Goal: Task Accomplishment & Management: Use online tool/utility

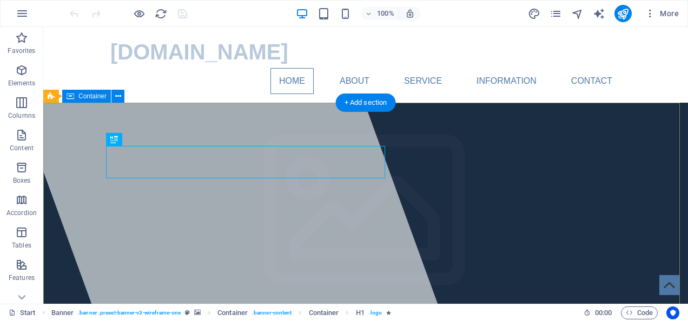
drag, startPoint x: 373, startPoint y: 169, endPoint x: 386, endPoint y: 169, distance: 13.0
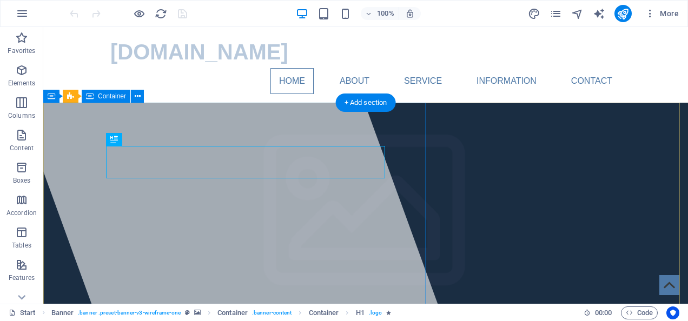
drag, startPoint x: 107, startPoint y: 160, endPoint x: 92, endPoint y: 160, distance: 14.6
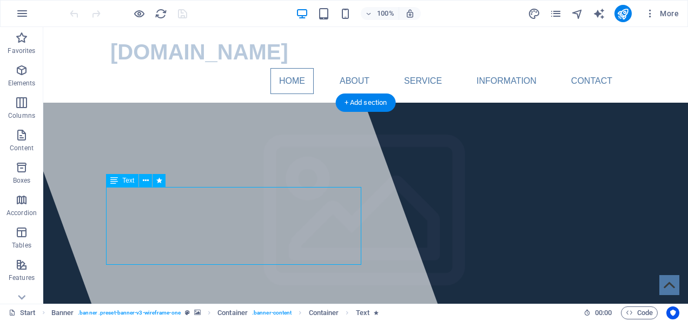
drag, startPoint x: 164, startPoint y: 218, endPoint x: 165, endPoint y: 226, distance: 8.2
click at [25, 148] on p "Content" at bounding box center [22, 148] width 24 height 9
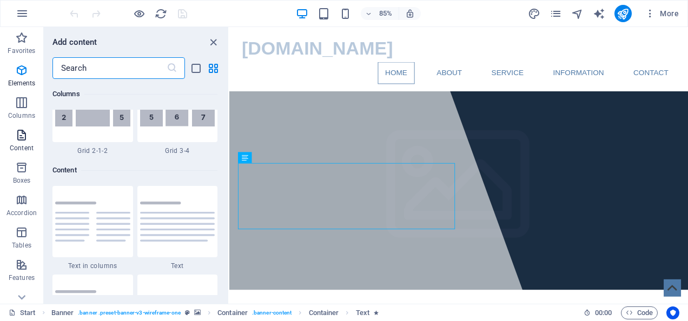
scroll to position [1892, 0]
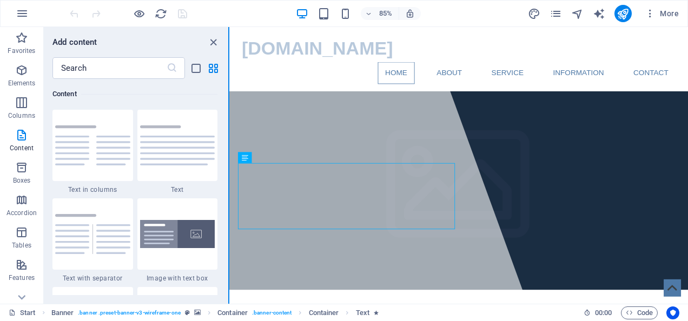
drag, startPoint x: 225, startPoint y: 121, endPoint x: 229, endPoint y: 109, distance: 13.0
click at [229, 109] on div "Favorites Elements Columns Content Boxes Accordion Tables Features Images Slide…" at bounding box center [114, 165] width 229 height 277
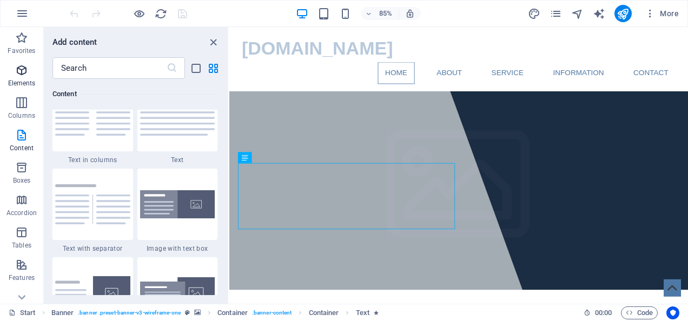
click at [25, 78] on span "Elements" at bounding box center [21, 77] width 43 height 26
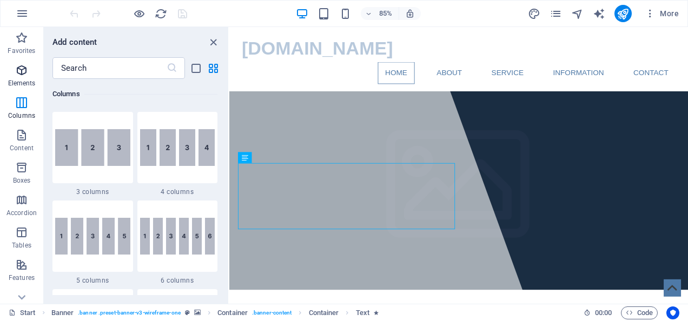
scroll to position [115, 0]
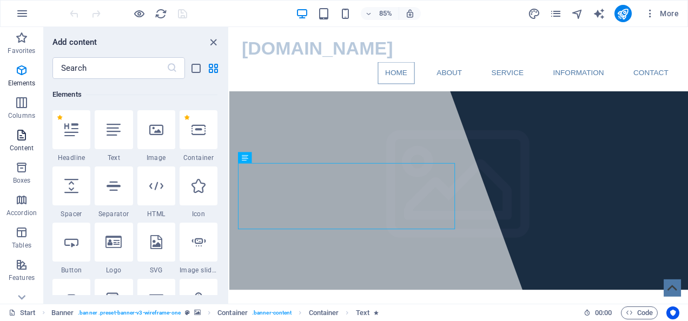
click at [28, 141] on icon "button" at bounding box center [21, 135] width 13 height 13
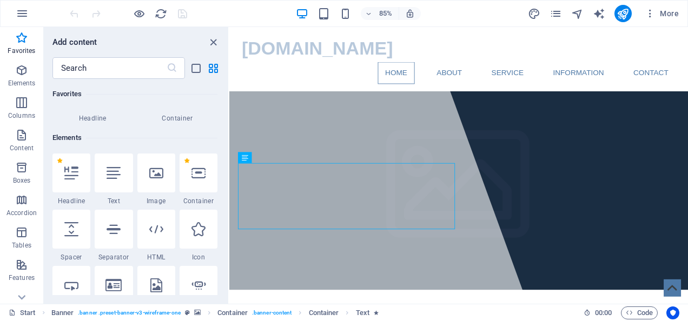
scroll to position [0, 0]
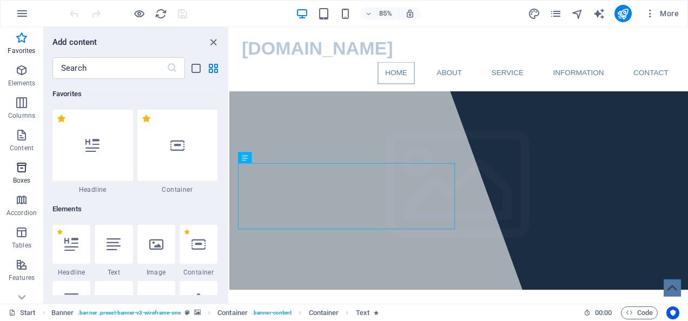
click at [26, 169] on icon "button" at bounding box center [21, 167] width 13 height 13
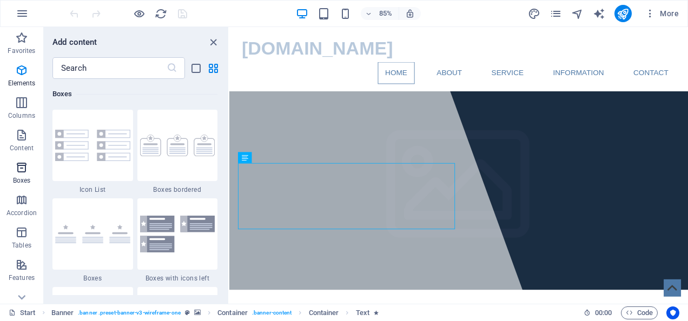
scroll to position [2982, 0]
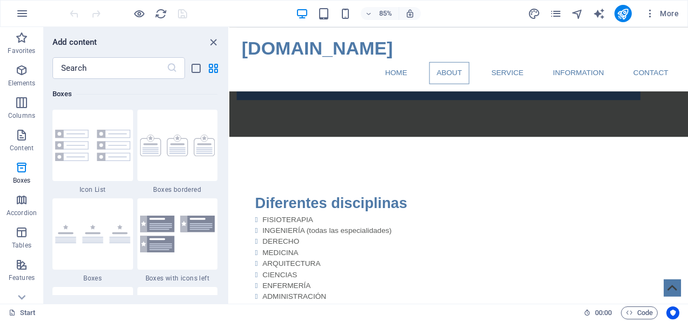
scroll to position [1200, 0]
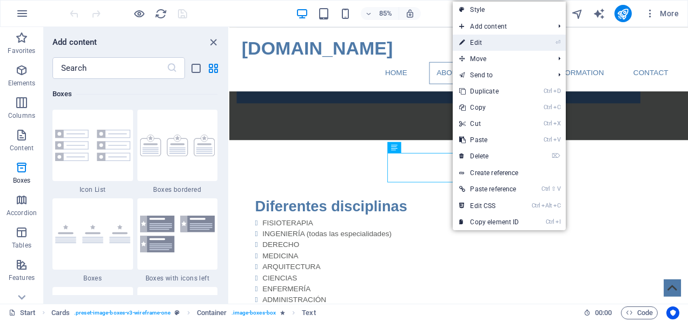
click at [484, 40] on link "⏎ Edit" at bounding box center [489, 43] width 72 height 16
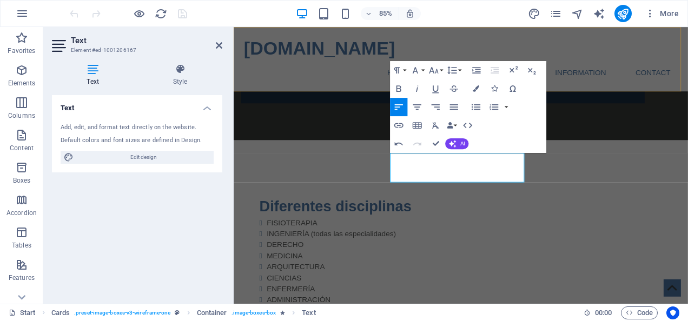
click at [646, 55] on div "traduccionesdesyllabus.com Home About Service Information Contact Menu" at bounding box center [501, 65] width 534 height 76
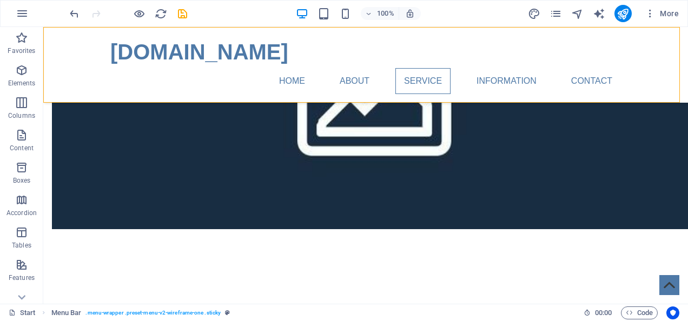
scroll to position [1597, 0]
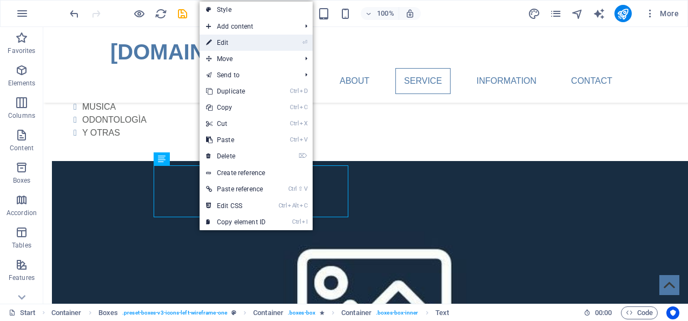
click at [242, 42] on link "⏎ Edit" at bounding box center [236, 43] width 72 height 16
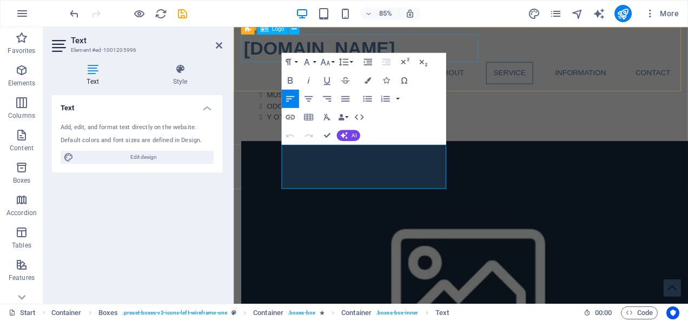
scroll to position [1596, 0]
drag, startPoint x: 291, startPoint y: 174, endPoint x: 400, endPoint y: 211, distance: 114.4
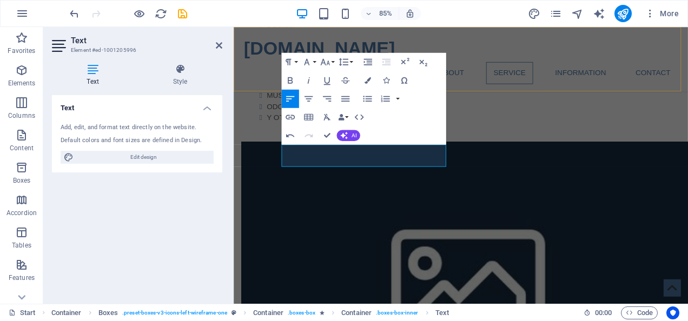
click at [554, 50] on div "traduccionesdesyllabus.com Home About Service Information Contact Menu" at bounding box center [501, 65] width 534 height 76
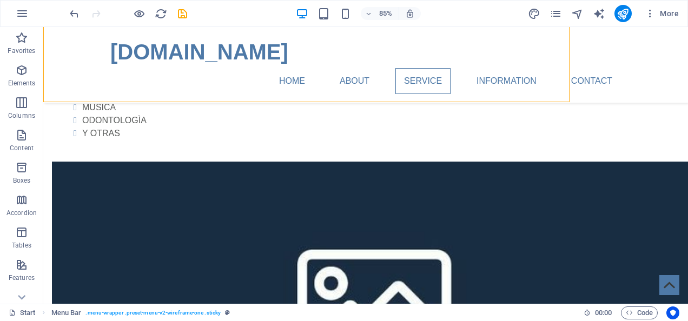
scroll to position [1597, 0]
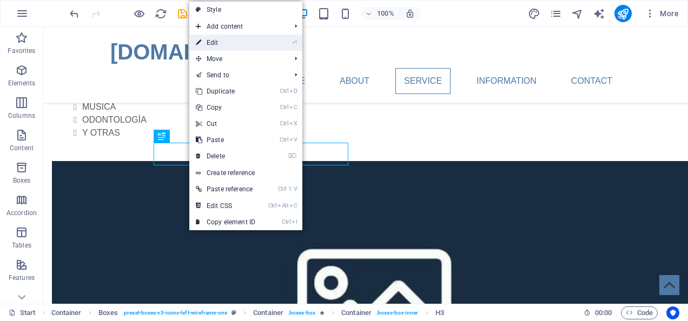
click at [222, 43] on link "⏎ Edit" at bounding box center [225, 43] width 72 height 16
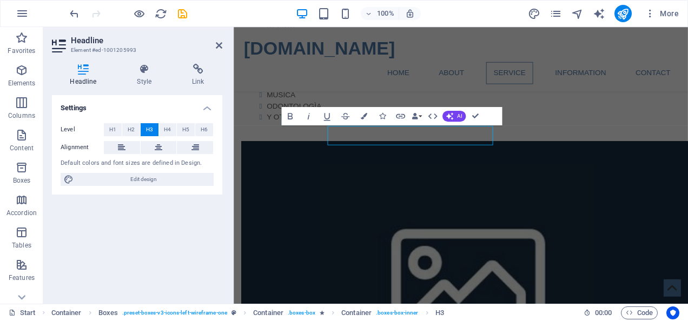
scroll to position [1596, 0]
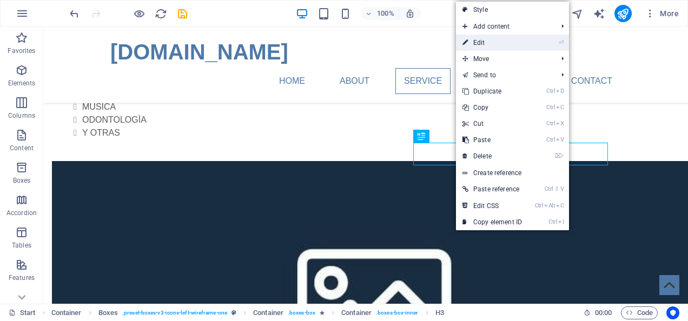
drag, startPoint x: 490, startPoint y: 41, endPoint x: 292, endPoint y: 74, distance: 200.6
click at [490, 41] on link "⏎ Edit" at bounding box center [492, 43] width 72 height 16
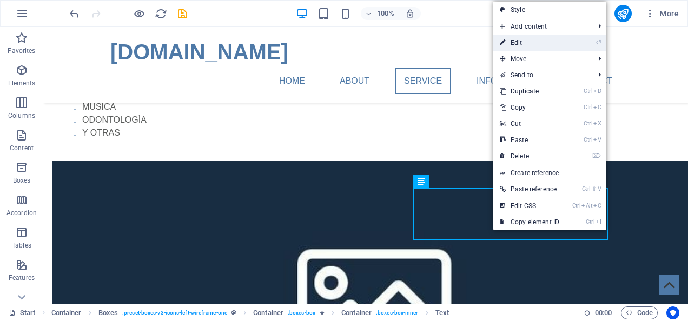
click at [530, 42] on link "⏎ Edit" at bounding box center [529, 43] width 72 height 16
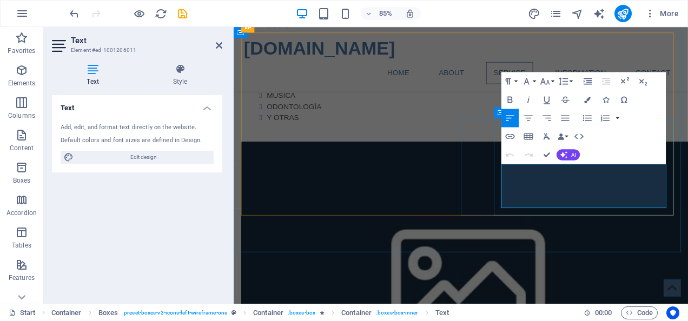
drag, startPoint x: 550, startPoint y: 197, endPoint x: 658, endPoint y: 227, distance: 112.2
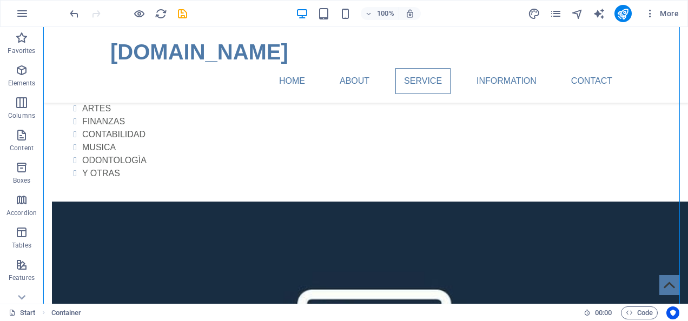
scroll to position [1474, 0]
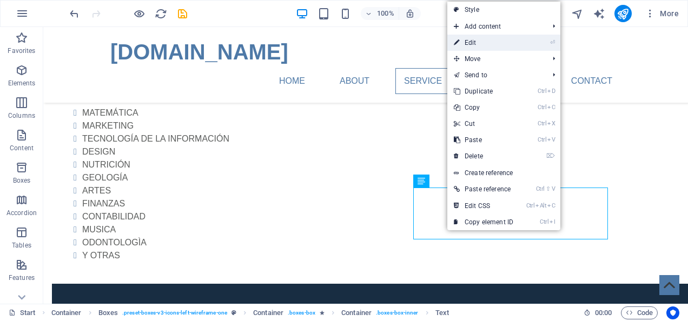
click at [477, 40] on link "⏎ Edit" at bounding box center [483, 43] width 72 height 16
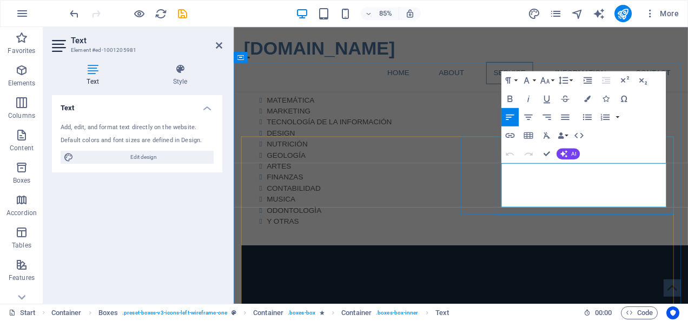
drag, startPoint x: 550, startPoint y: 194, endPoint x: 654, endPoint y: 228, distance: 109.3
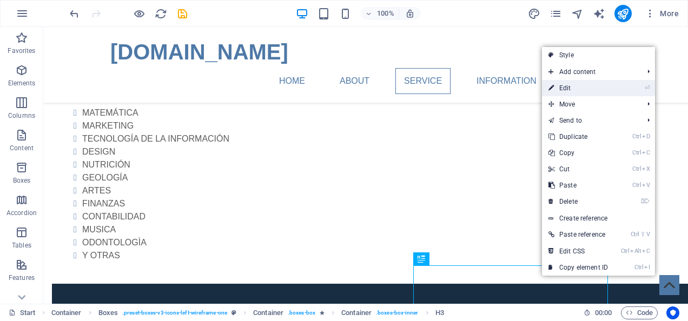
click at [574, 91] on link "⏎ Edit" at bounding box center [578, 88] width 72 height 16
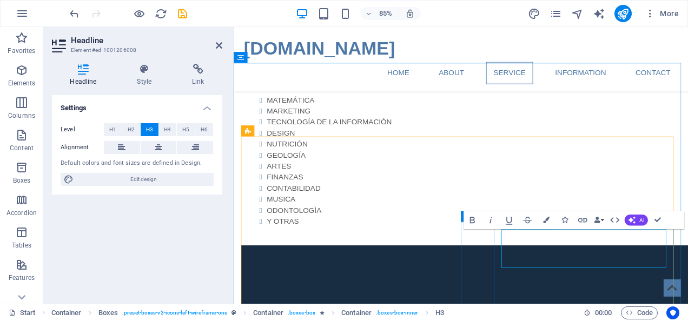
drag, startPoint x: 660, startPoint y: 279, endPoint x: 668, endPoint y: 279, distance: 8.1
drag, startPoint x: 660, startPoint y: 282, endPoint x: 667, endPoint y: 281, distance: 7.1
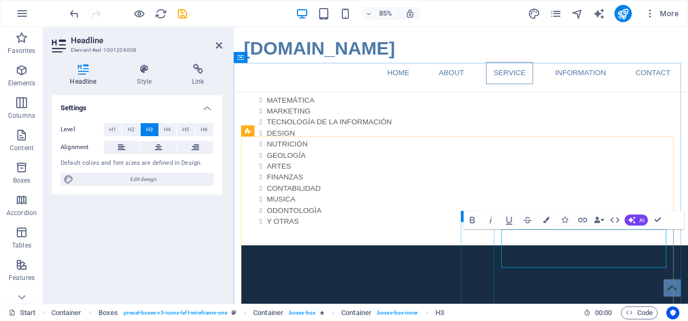
drag, startPoint x: 661, startPoint y: 280, endPoint x: 686, endPoint y: 278, distance: 24.4
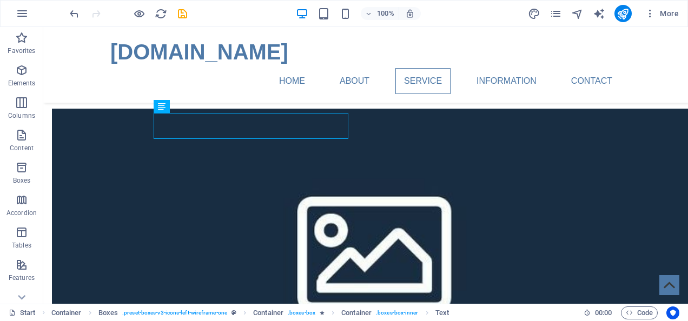
scroll to position [1563, 0]
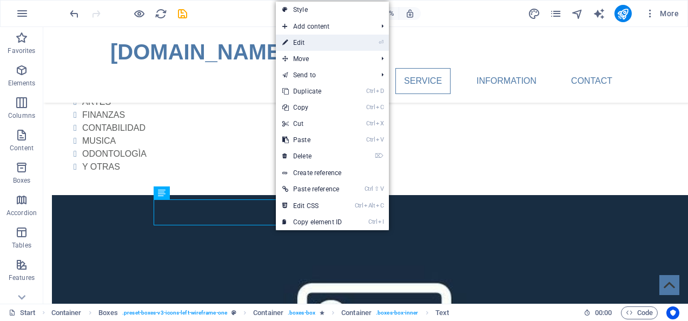
click at [321, 37] on link "⏎ Edit" at bounding box center [312, 43] width 72 height 16
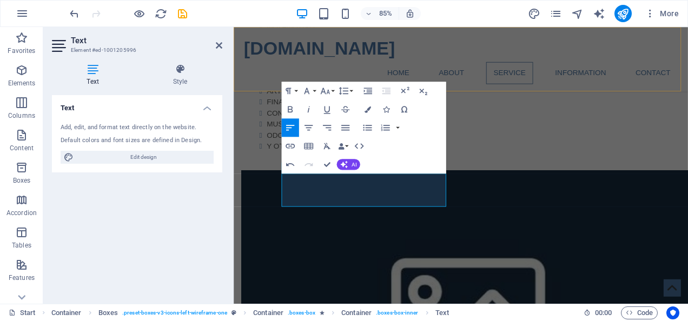
click at [617, 48] on div "traduccionesdesyllabus.com Home About Service Information Contact Menu" at bounding box center [501, 65] width 534 height 76
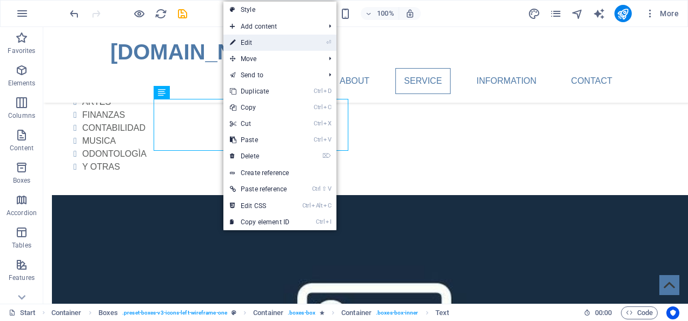
click at [260, 37] on link "⏎ Edit" at bounding box center [259, 43] width 72 height 16
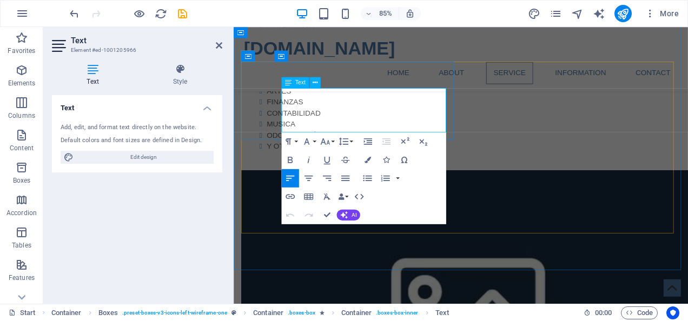
drag, startPoint x: 290, startPoint y: 109, endPoint x: 412, endPoint y: 147, distance: 127.4
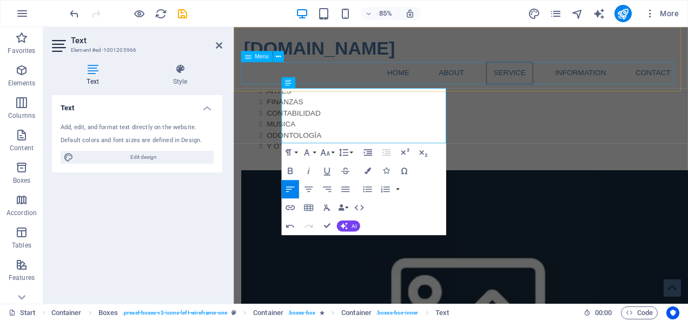
click at [370, 78] on nav "Home About Service Information Contact" at bounding box center [500, 81] width 510 height 26
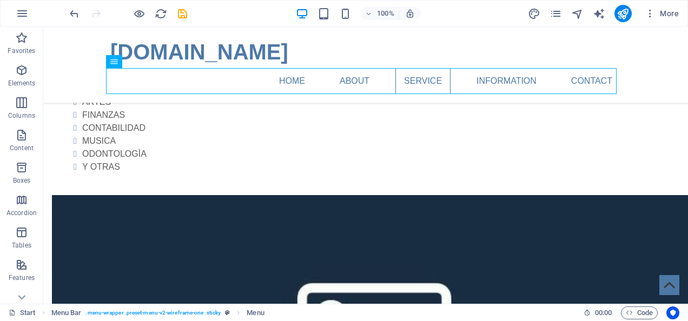
scroll to position [1479, 0]
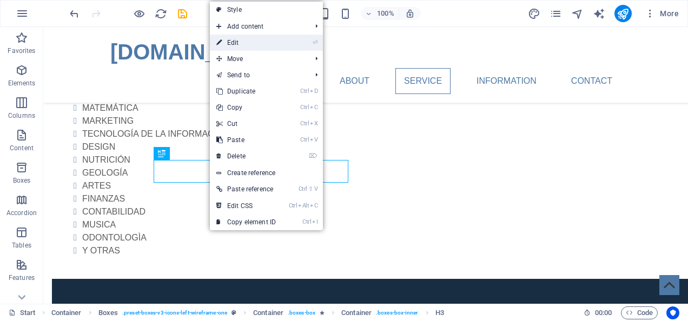
click at [240, 39] on link "⏎ Edit" at bounding box center [246, 43] width 72 height 16
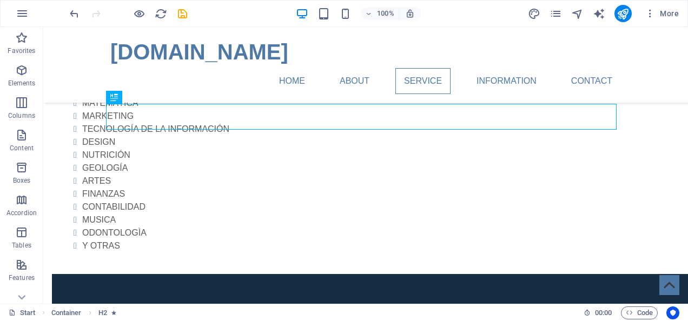
scroll to position [1488, 0]
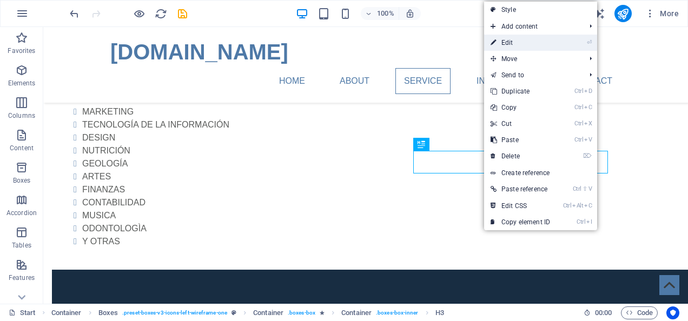
click at [510, 37] on link "⏎ Edit" at bounding box center [520, 43] width 72 height 16
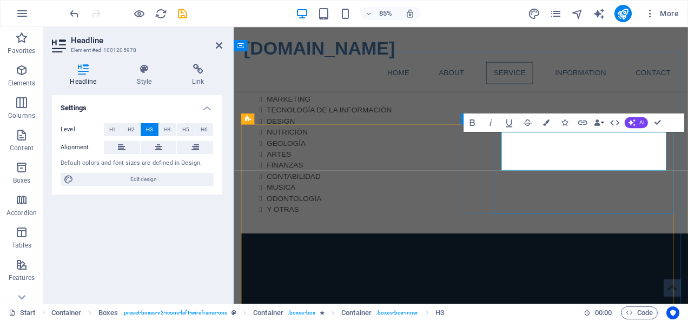
drag, startPoint x: 668, startPoint y: 183, endPoint x: 717, endPoint y: 180, distance: 49.3
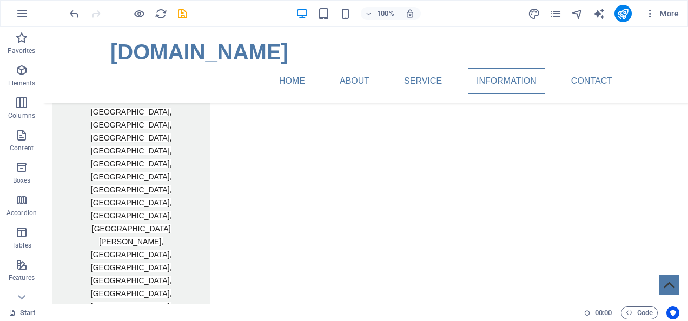
scroll to position [2325, 0]
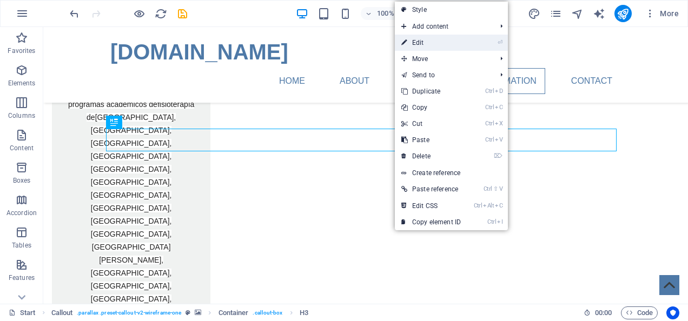
click at [431, 44] on link "⏎ Edit" at bounding box center [431, 43] width 72 height 16
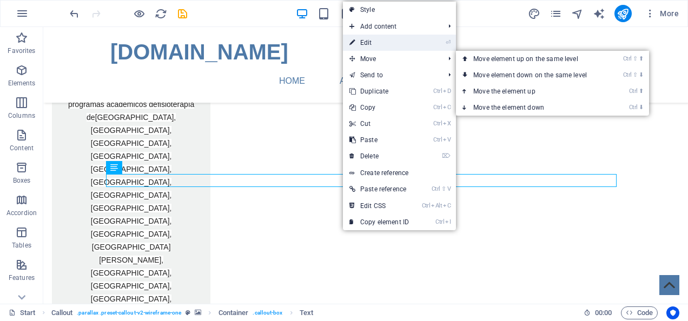
click at [387, 40] on link "⏎ Edit" at bounding box center [379, 43] width 72 height 16
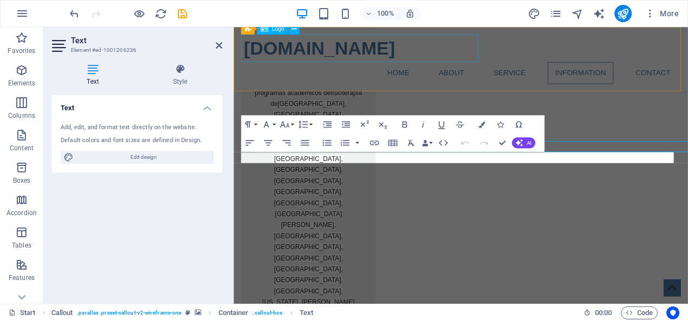
scroll to position [2338, 0]
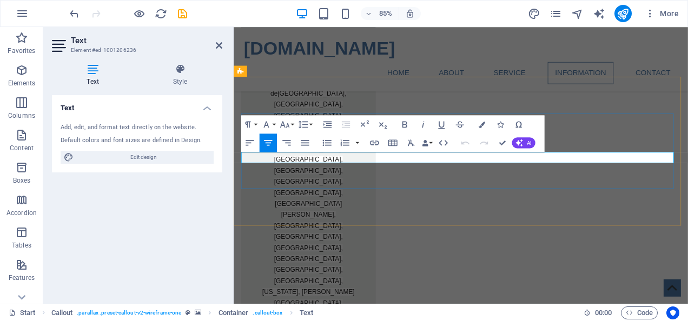
drag, startPoint x: 462, startPoint y: 185, endPoint x: 536, endPoint y: 178, distance: 73.8
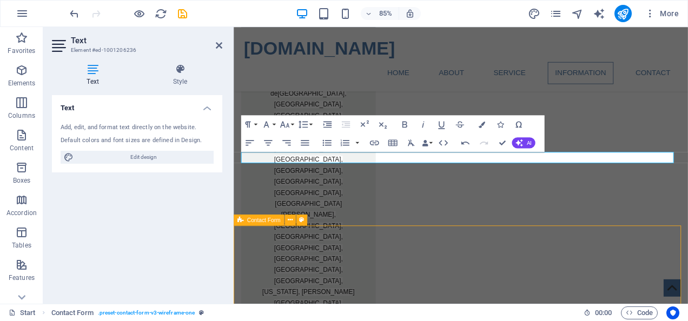
scroll to position [2325, 0]
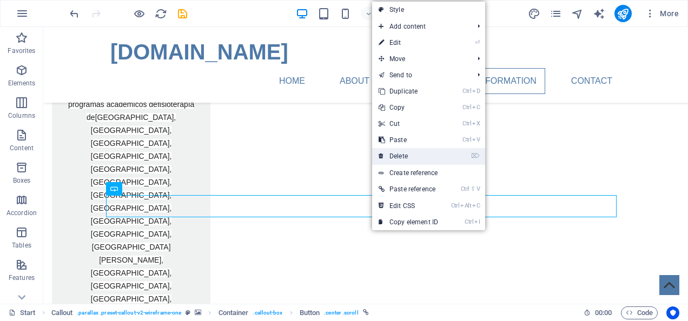
click at [424, 155] on link "⌦ Delete" at bounding box center [408, 156] width 72 height 16
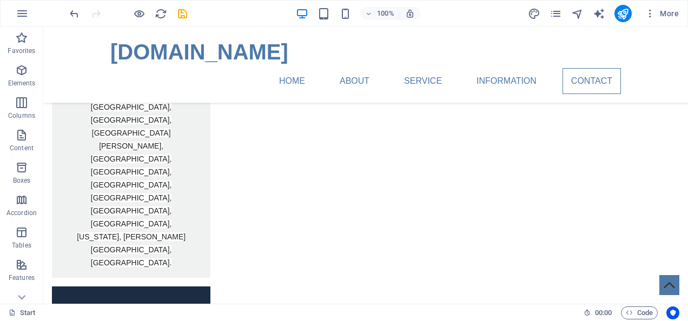
scroll to position [2476, 0]
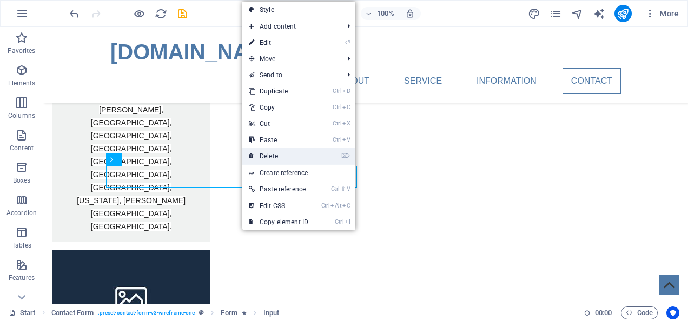
click at [291, 151] on link "⌦ Delete" at bounding box center [278, 156] width 72 height 16
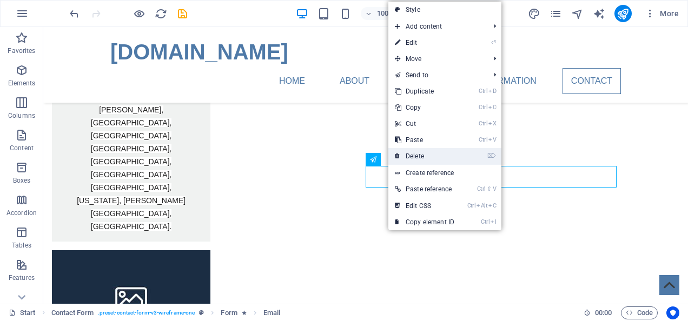
click at [427, 152] on link "⌦ Delete" at bounding box center [424, 156] width 72 height 16
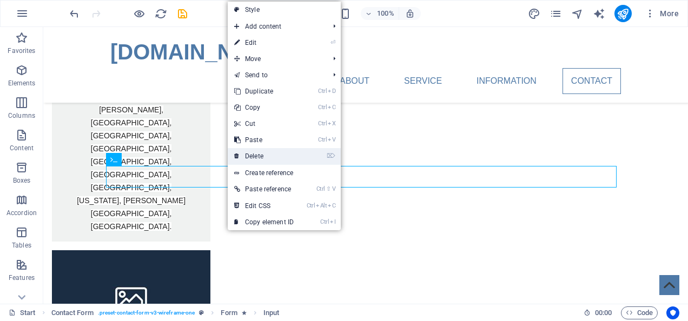
click at [273, 154] on link "⌦ Delete" at bounding box center [264, 156] width 72 height 16
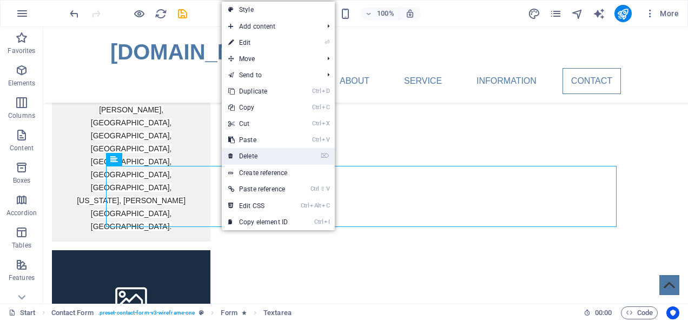
click at [273, 152] on link "⌦ Delete" at bounding box center [258, 156] width 72 height 16
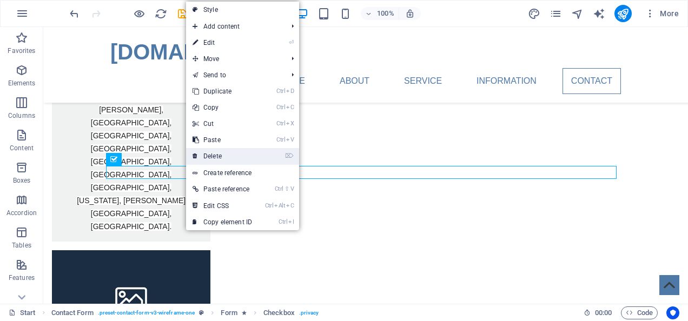
click at [221, 156] on link "⌦ Delete" at bounding box center [222, 156] width 72 height 16
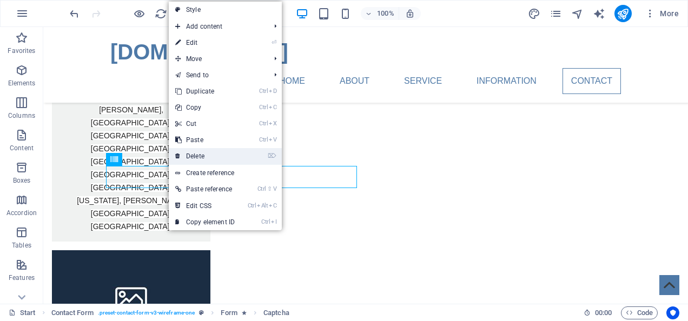
click at [212, 158] on link "⌦ Delete" at bounding box center [205, 156] width 72 height 16
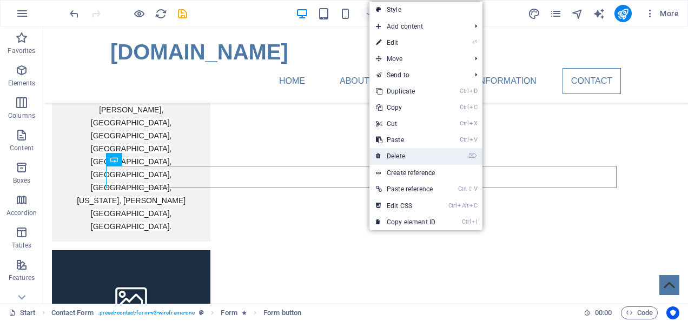
click at [414, 156] on link "⌦ Delete" at bounding box center [405, 156] width 72 height 16
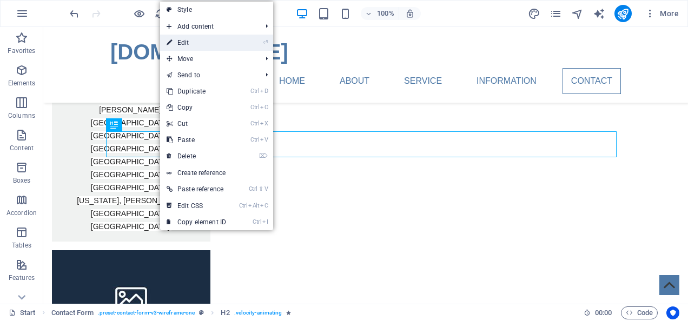
click at [198, 42] on link "⏎ Edit" at bounding box center [196, 43] width 72 height 16
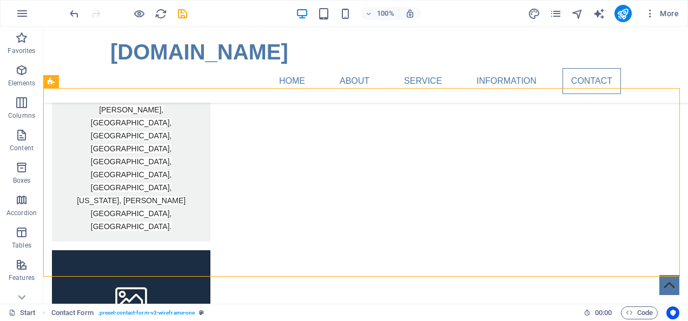
scroll to position [2234, 0]
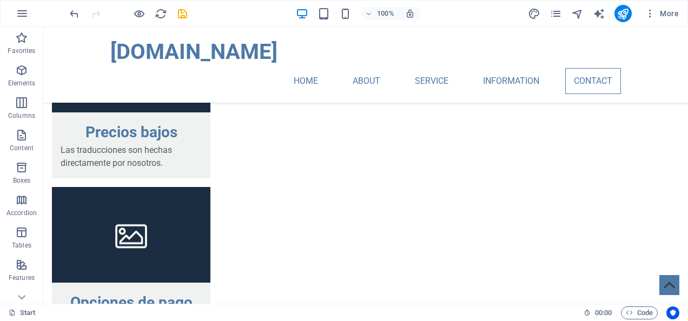
scroll to position [2704, 0]
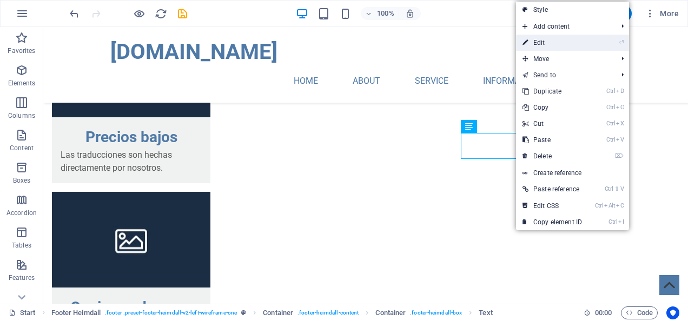
click at [549, 45] on link "⏎ Edit" at bounding box center [552, 43] width 72 height 16
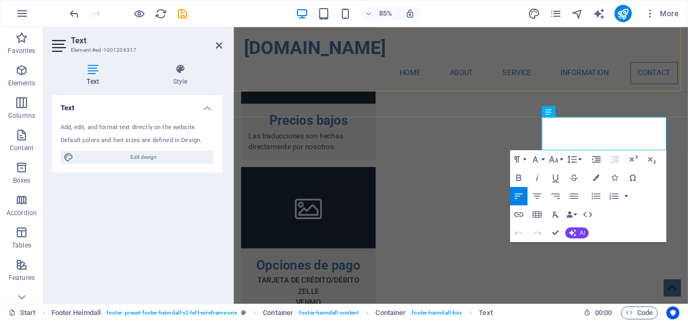
scroll to position [2703, 0]
drag, startPoint x: 617, startPoint y: 148, endPoint x: 594, endPoint y: 139, distance: 24.6
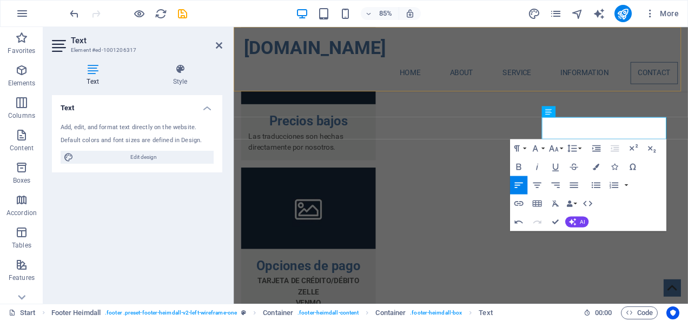
click at [548, 96] on div "traduccionesdesyllabus.com Home About Service Information Contact Menu" at bounding box center [501, 65] width 534 height 76
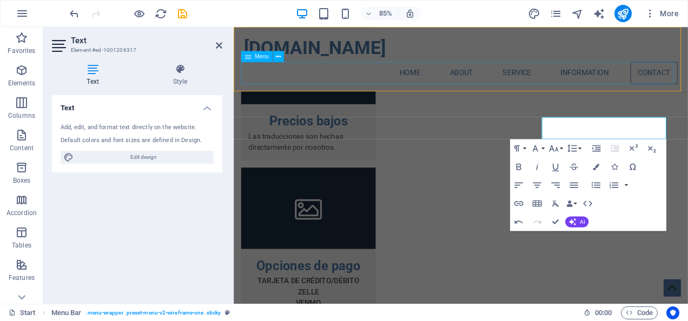
scroll to position [2704, 0]
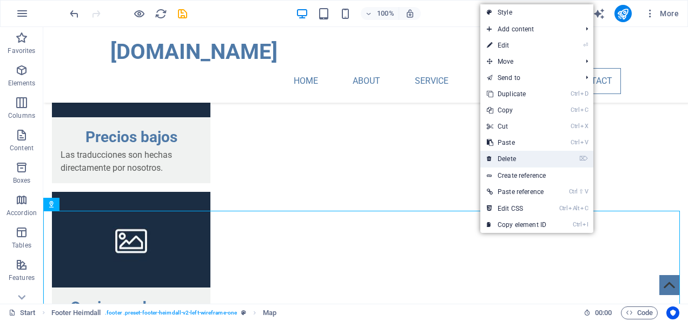
click at [527, 158] on link "⌦ Delete" at bounding box center [516, 159] width 72 height 16
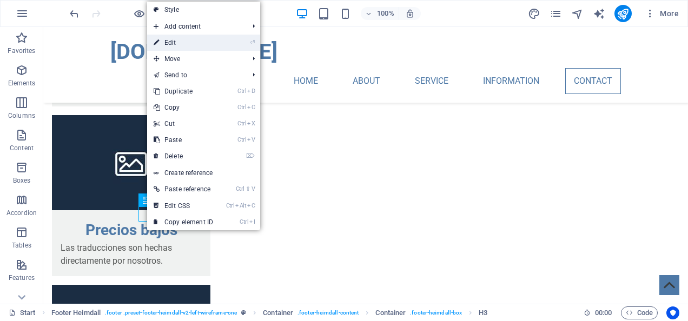
click at [188, 37] on link "⏎ Edit" at bounding box center [183, 43] width 72 height 16
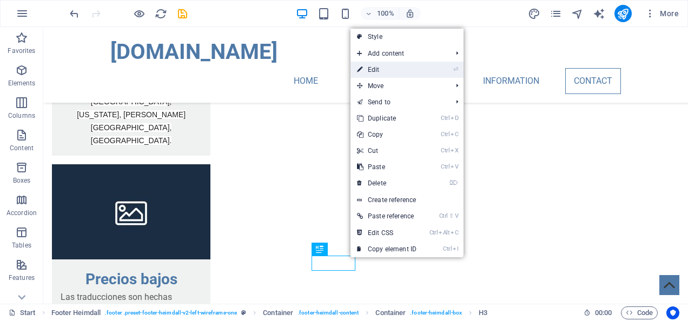
click at [385, 67] on link "⏎ Edit" at bounding box center [386, 70] width 72 height 16
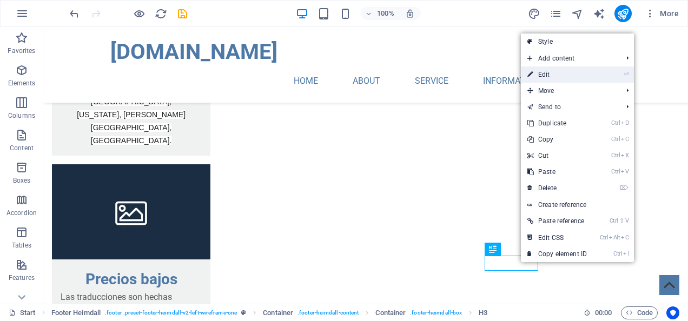
click at [566, 74] on link "⏎ Edit" at bounding box center [557, 75] width 72 height 16
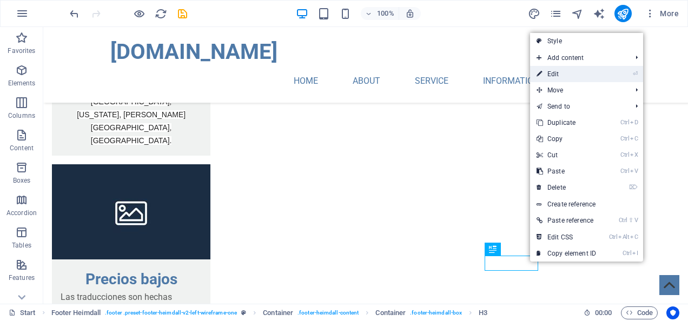
click at [564, 74] on link "⏎ Edit" at bounding box center [566, 74] width 72 height 16
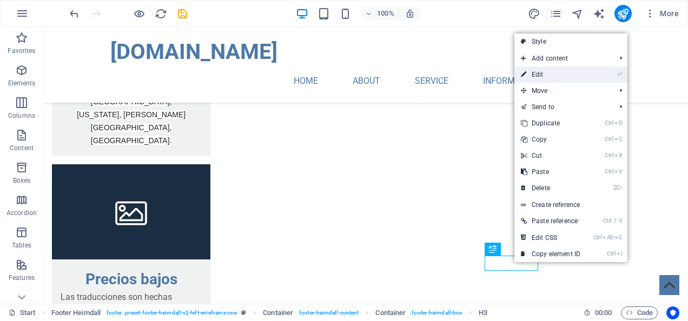
click at [553, 75] on link "⏎ Edit" at bounding box center [550, 75] width 72 height 16
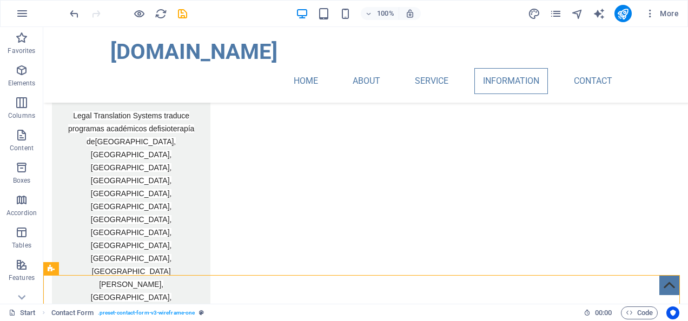
scroll to position [2268, 0]
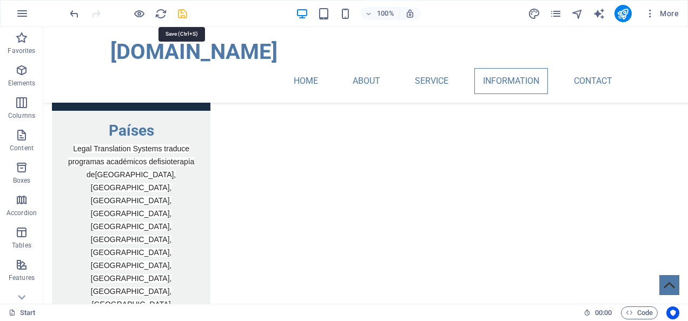
click at [182, 8] on icon "save" at bounding box center [182, 14] width 12 height 12
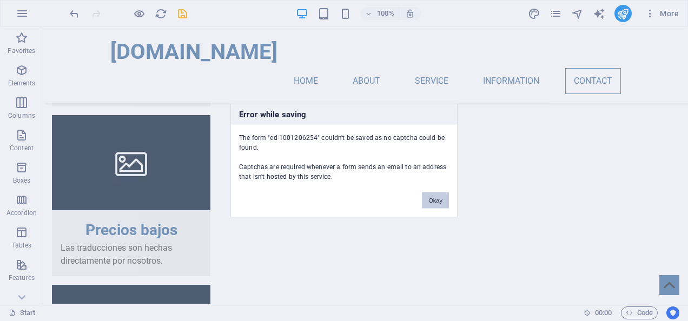
click at [437, 198] on button "Okay" at bounding box center [435, 200] width 27 height 16
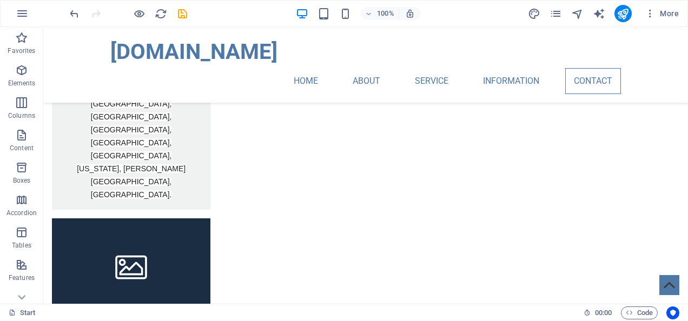
scroll to position [2503, 0]
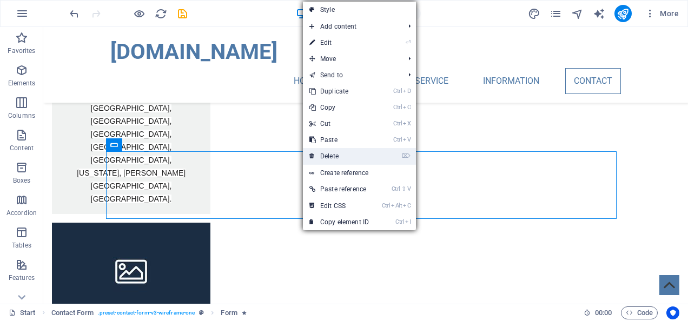
click at [361, 158] on link "⌦ Delete" at bounding box center [339, 156] width 72 height 16
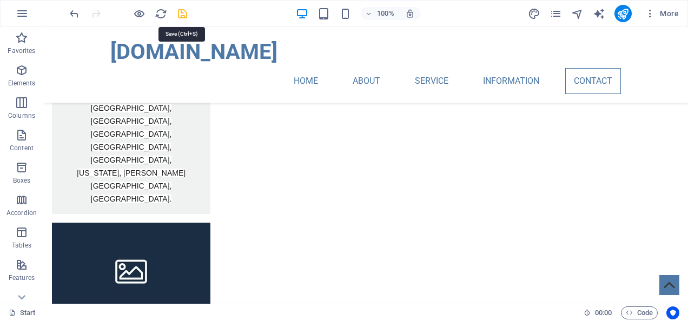
click at [181, 13] on icon "save" at bounding box center [182, 14] width 12 height 12
click at [24, 296] on icon at bounding box center [22, 297] width 8 height 5
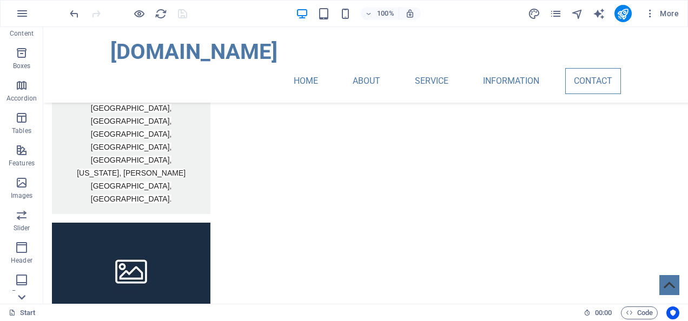
scroll to position [210, 0]
click at [24, 61] on icon "button" at bounding box center [21, 55] width 13 height 13
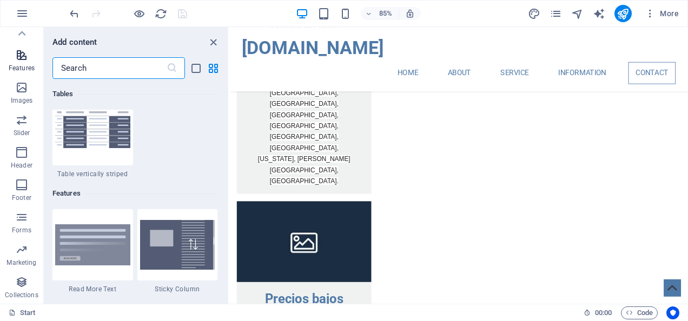
scroll to position [4215, 0]
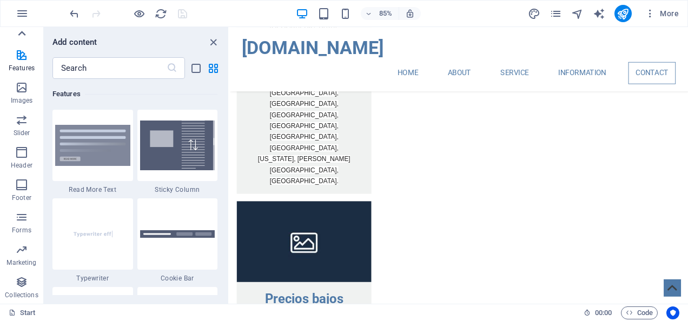
click at [23, 35] on icon at bounding box center [21, 33] width 15 height 15
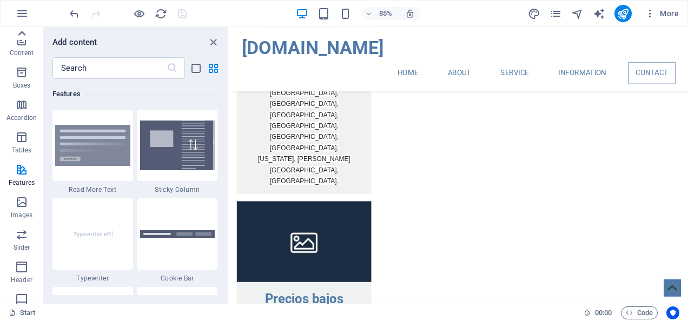
scroll to position [0, 0]
click at [25, 77] on icon "button" at bounding box center [21, 70] width 13 height 13
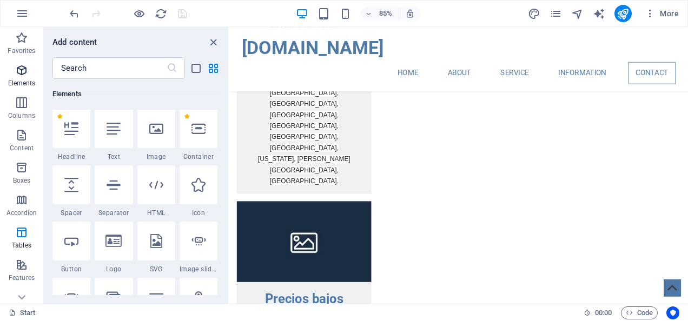
scroll to position [115, 0]
click at [22, 296] on icon at bounding box center [21, 297] width 15 height 15
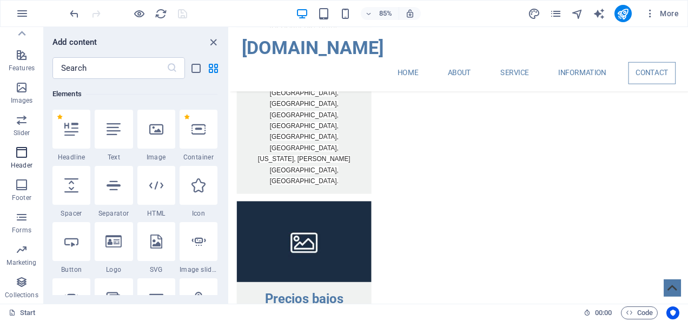
click at [23, 156] on icon "button" at bounding box center [21, 152] width 13 height 13
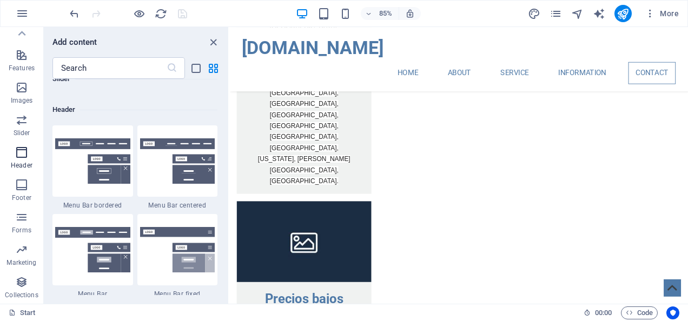
scroll to position [6511, 0]
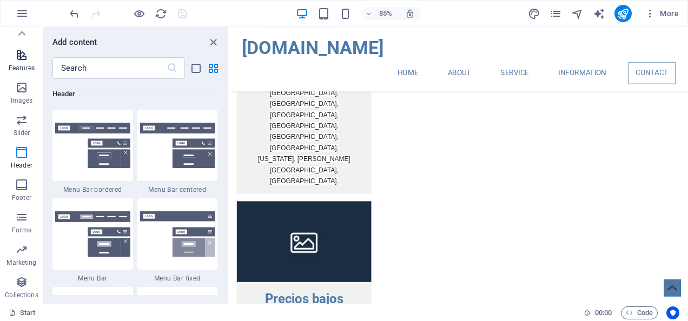
click at [28, 64] on p "Features" at bounding box center [22, 68] width 26 height 9
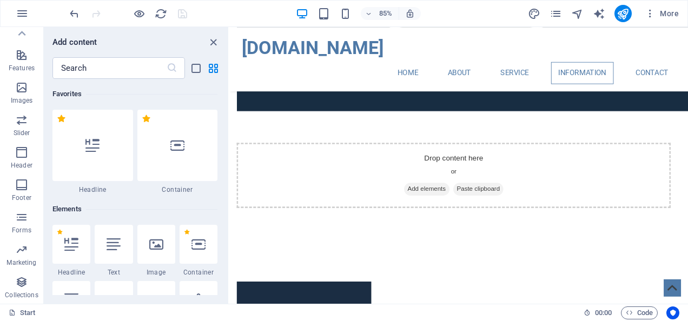
scroll to position [1989, 0]
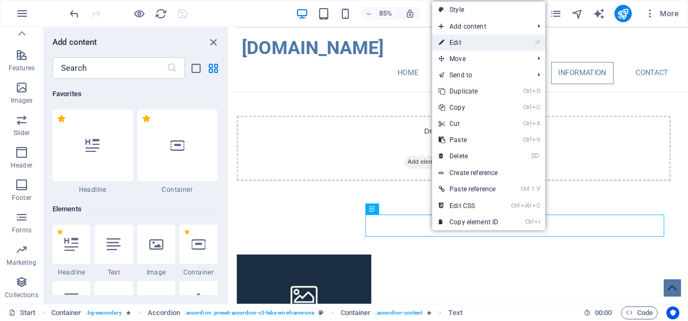
click at [473, 39] on link "⏎ Edit" at bounding box center [468, 43] width 72 height 16
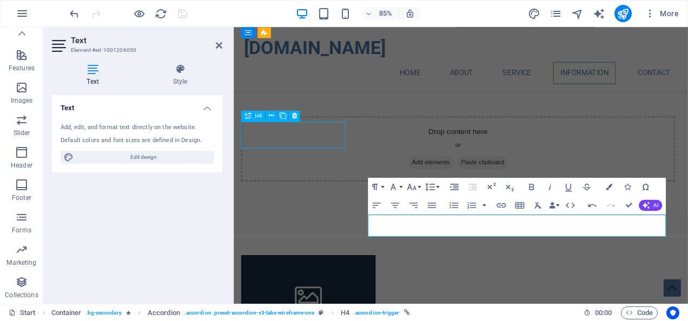
scroll to position [1989, 0]
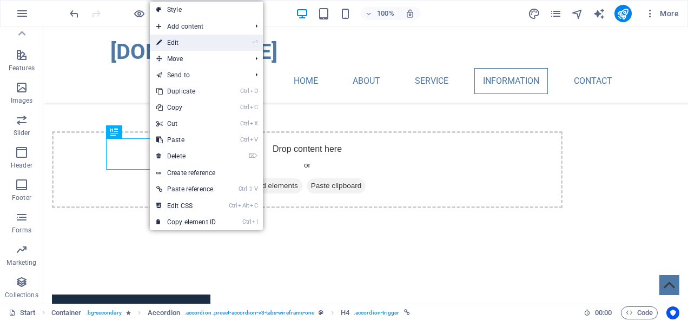
click at [202, 40] on link "⏎ Edit" at bounding box center [186, 43] width 72 height 16
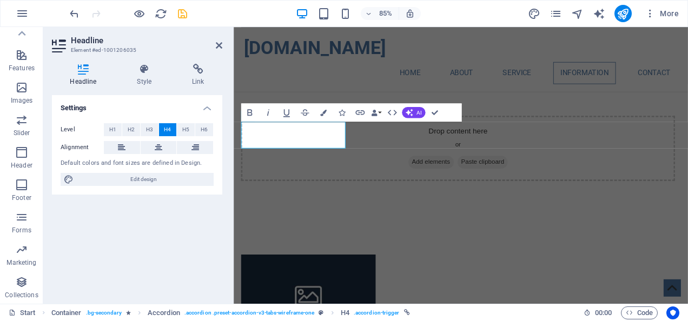
scroll to position [1989, 0]
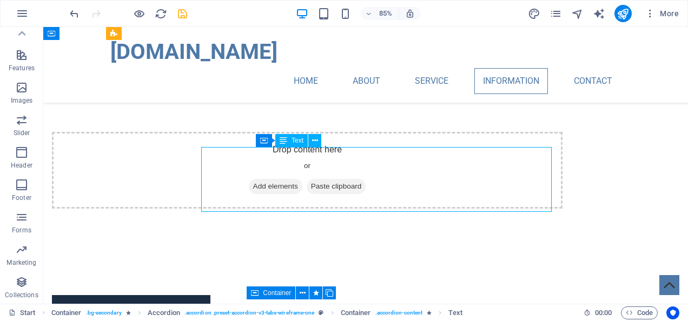
scroll to position [1989, 0]
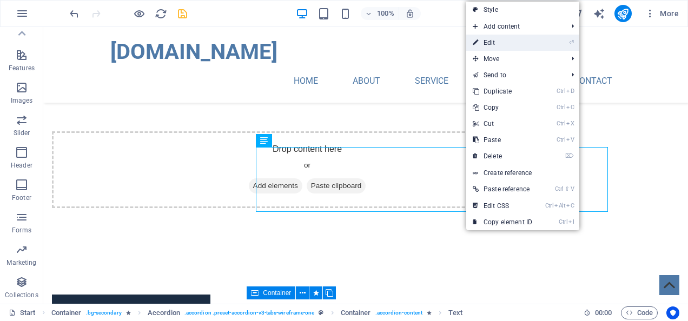
click at [503, 41] on link "⏎ Edit" at bounding box center [502, 43] width 72 height 16
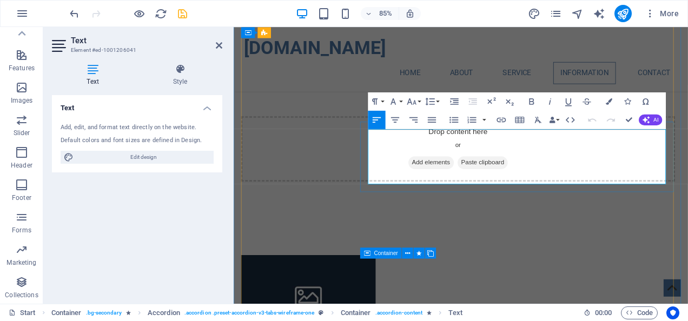
drag, startPoint x: 393, startPoint y: 155, endPoint x: 574, endPoint y: 204, distance: 187.7
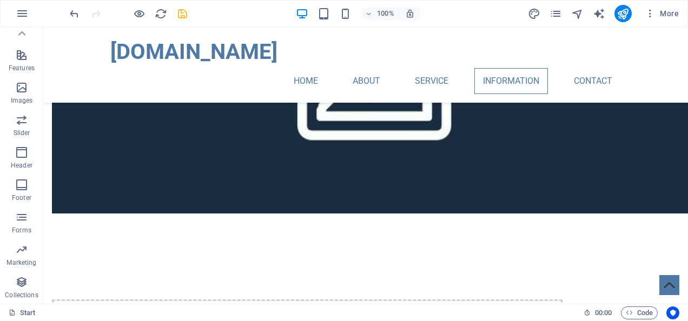
scroll to position [1817, 0]
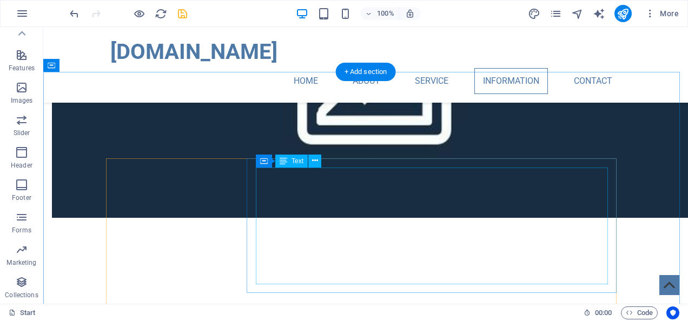
drag, startPoint x: 275, startPoint y: 189, endPoint x: 270, endPoint y: 182, distance: 8.7
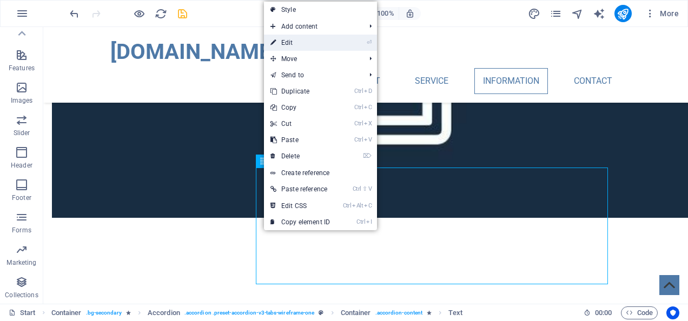
click at [302, 37] on link "⏎ Edit" at bounding box center [300, 43] width 72 height 16
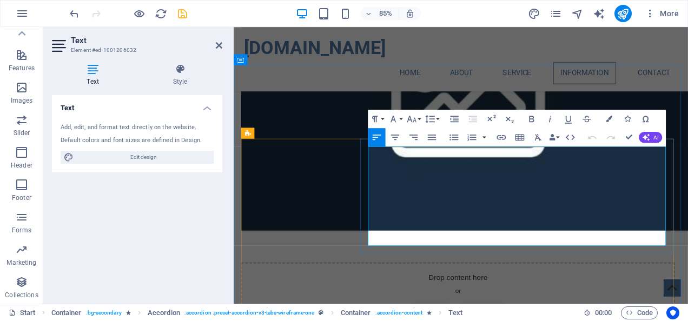
drag, startPoint x: 394, startPoint y: 178, endPoint x: 662, endPoint y: 278, distance: 286.4
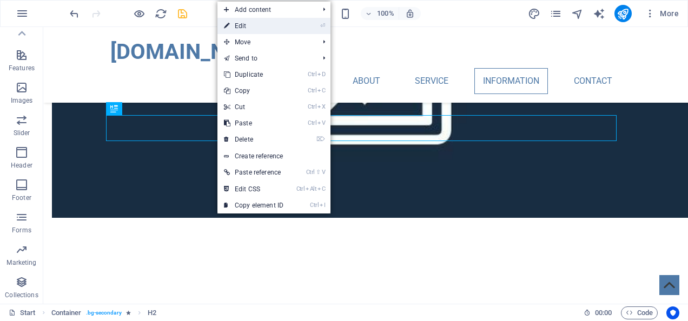
drag, startPoint x: 256, startPoint y: 22, endPoint x: 22, endPoint y: 14, distance: 234.8
click at [256, 22] on link "⏎ Edit" at bounding box center [253, 26] width 72 height 16
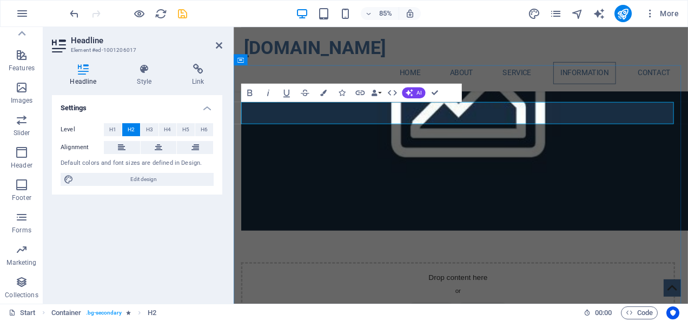
drag, startPoint x: 349, startPoint y: 131, endPoint x: 384, endPoint y: 132, distance: 35.2
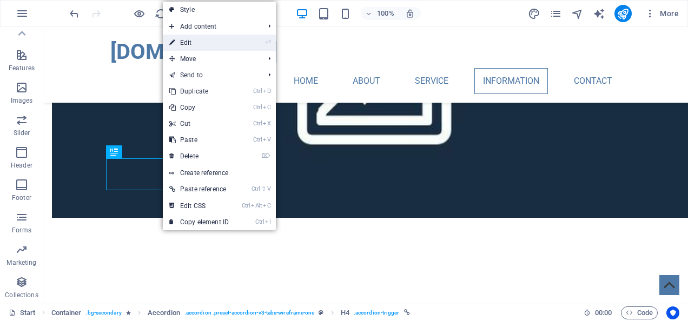
click at [202, 40] on link "⏎ Edit" at bounding box center [199, 43] width 72 height 16
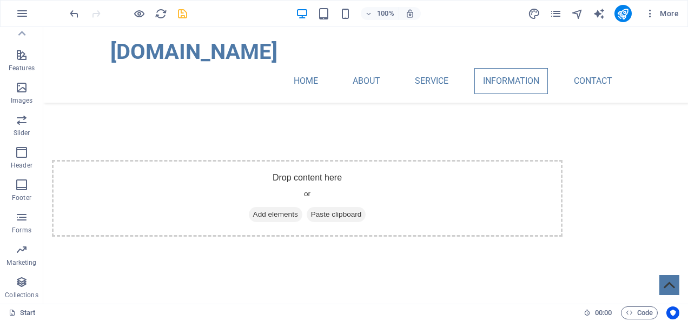
scroll to position [1957, 0]
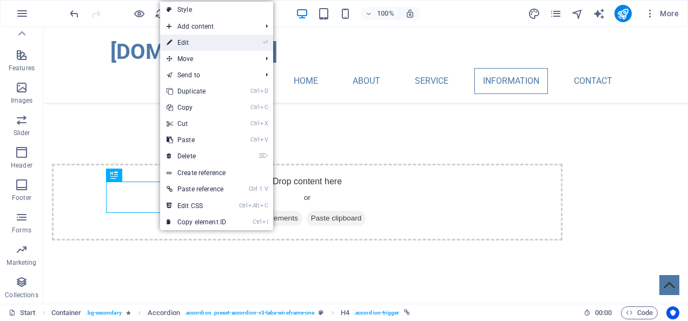
click at [191, 41] on link "⏎ Edit" at bounding box center [196, 43] width 72 height 16
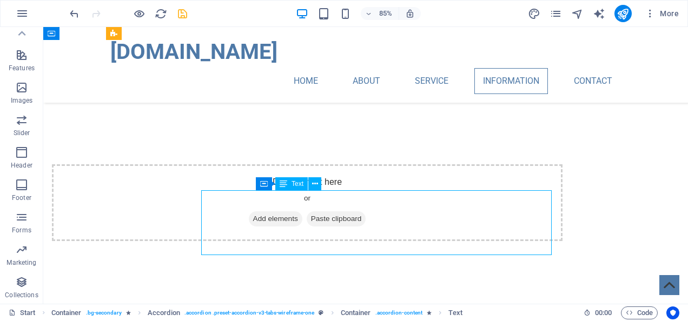
scroll to position [1957, 0]
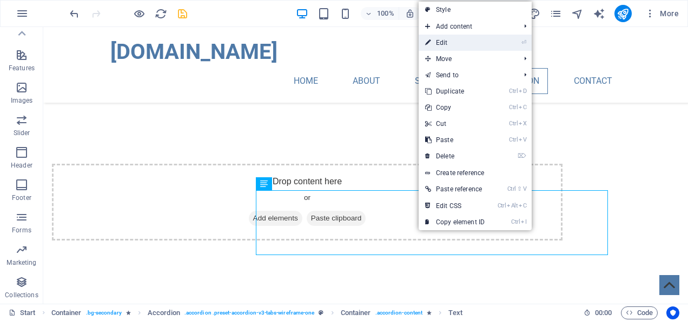
click at [456, 38] on link "⏎ Edit" at bounding box center [454, 43] width 72 height 16
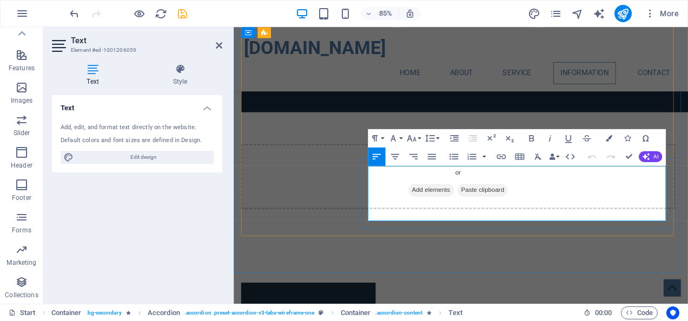
drag, startPoint x: 543, startPoint y: 248, endPoint x: 391, endPoint y: 200, distance: 159.2
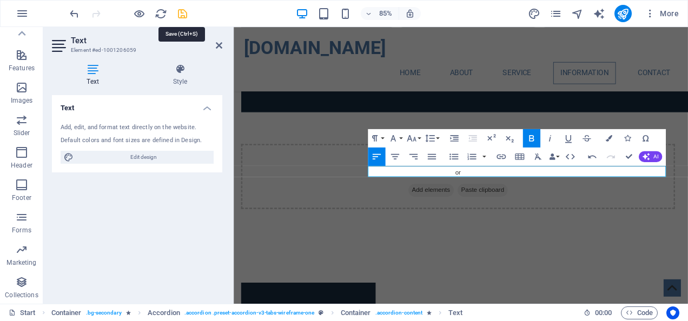
click at [184, 12] on icon "save" at bounding box center [182, 14] width 12 height 12
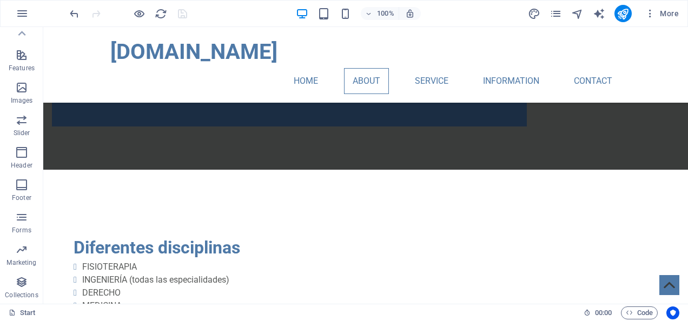
scroll to position [1179, 0]
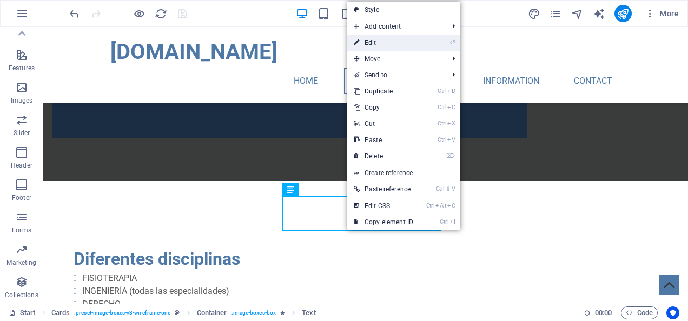
click at [390, 39] on link "⏎ Edit" at bounding box center [383, 43] width 72 height 16
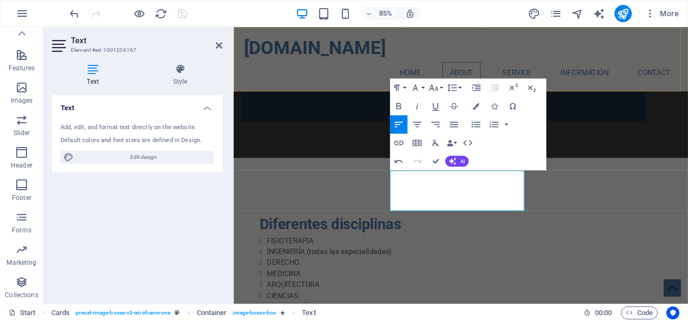
click at [610, 56] on div "traduccionesdesyllabus.com Home About Service Information Contact Menu" at bounding box center [501, 65] width 534 height 76
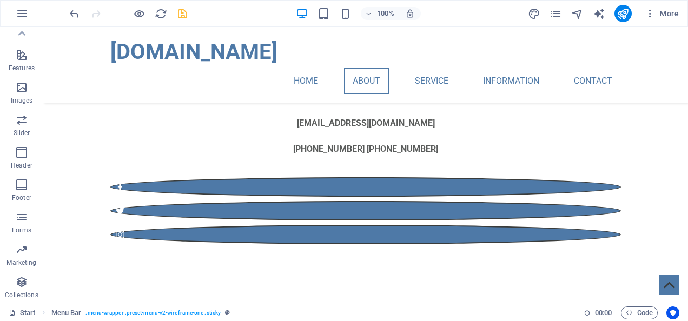
scroll to position [342, 0]
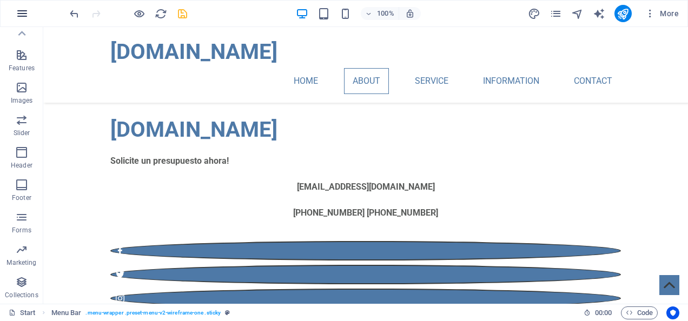
click at [19, 13] on icon "button" at bounding box center [22, 13] width 13 height 13
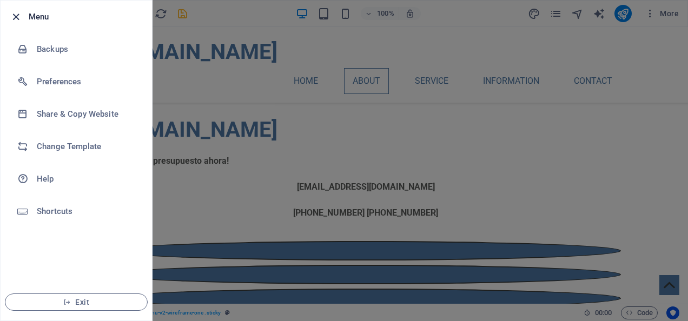
click at [15, 19] on icon "button" at bounding box center [16, 17] width 12 height 12
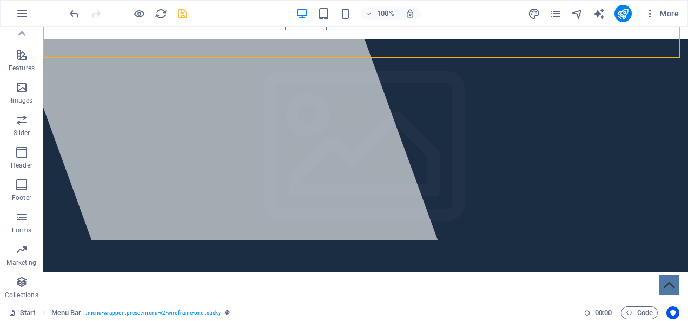
scroll to position [68, 0]
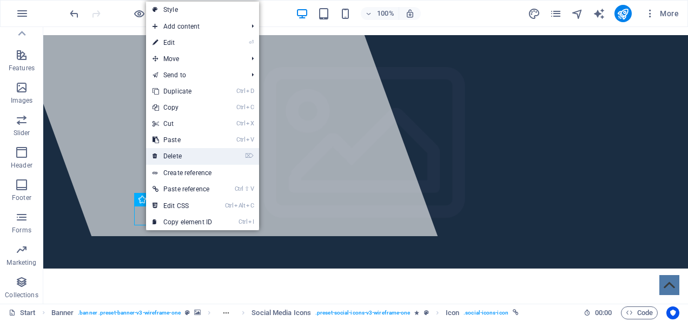
click at [193, 156] on link "⌦ Delete" at bounding box center [182, 156] width 72 height 16
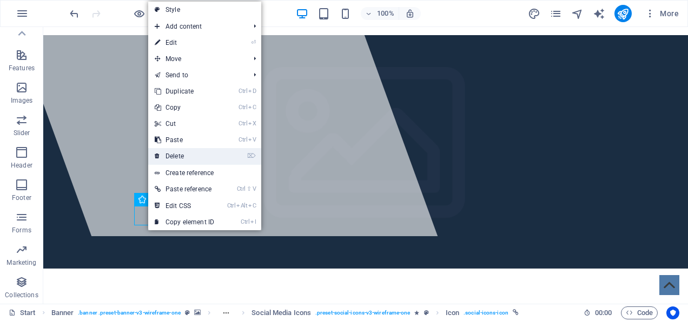
click at [183, 156] on link "⌦ Delete" at bounding box center [184, 156] width 72 height 16
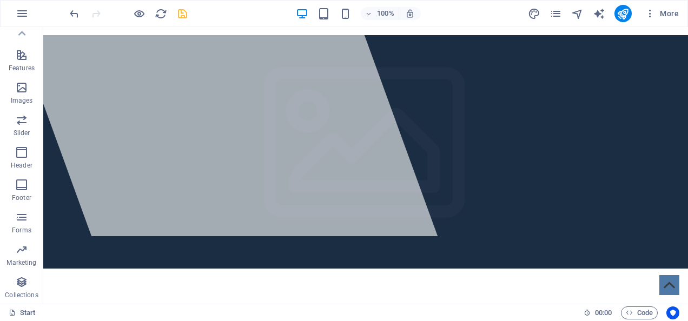
scroll to position [0, 0]
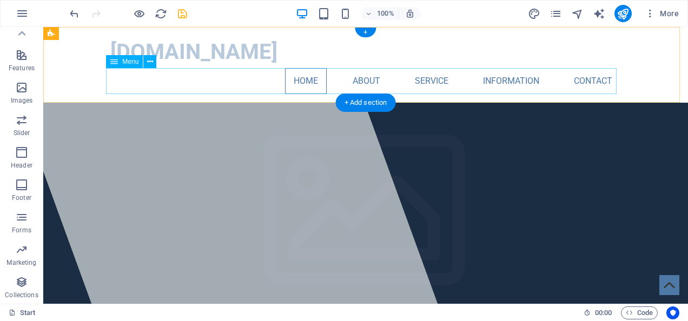
click at [376, 77] on nav "Home About Service Information Contact" at bounding box center [365, 81] width 510 height 26
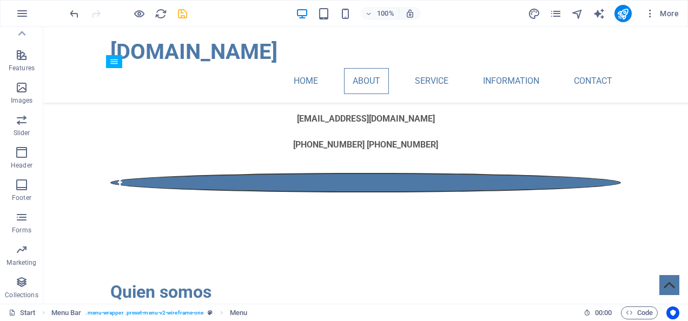
scroll to position [474, 0]
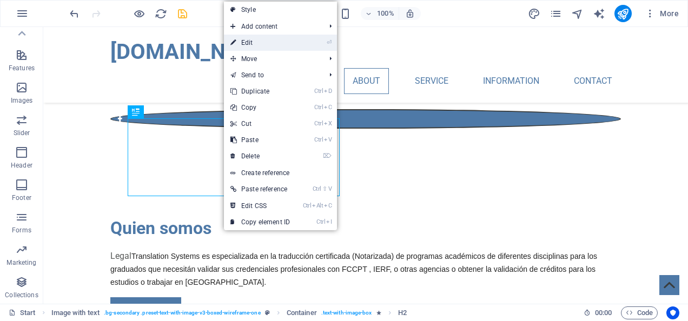
click at [261, 37] on link "⏎ Edit" at bounding box center [260, 43] width 72 height 16
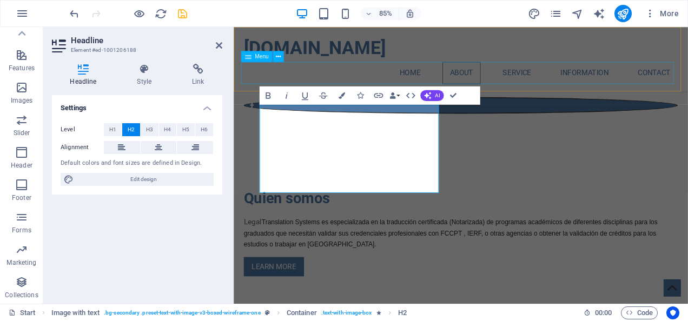
click at [550, 94] on nav "Home About Service Information Contact" at bounding box center [500, 81] width 510 height 26
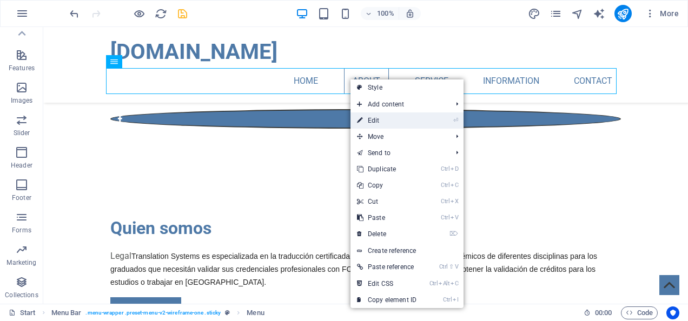
click at [373, 120] on link "⏎ Edit" at bounding box center [386, 120] width 72 height 16
select select
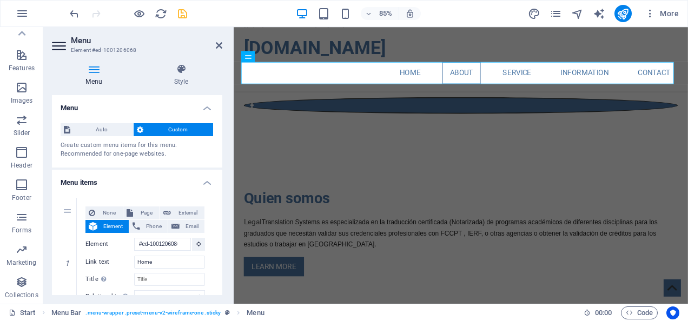
drag, startPoint x: 219, startPoint y: 129, endPoint x: 220, endPoint y: 136, distance: 7.0
click at [220, 136] on div "Auto Custom Create custom menu items for this menu. Recommended for one-page we…" at bounding box center [137, 141] width 170 height 53
drag, startPoint x: 218, startPoint y: 132, endPoint x: 222, endPoint y: 140, distance: 8.2
click at [221, 144] on div "Menu Auto Custom Create custom menu items for this menu. Recommended for one-pa…" at bounding box center [137, 195] width 170 height 200
drag, startPoint x: 220, startPoint y: 135, endPoint x: 219, endPoint y: 148, distance: 13.0
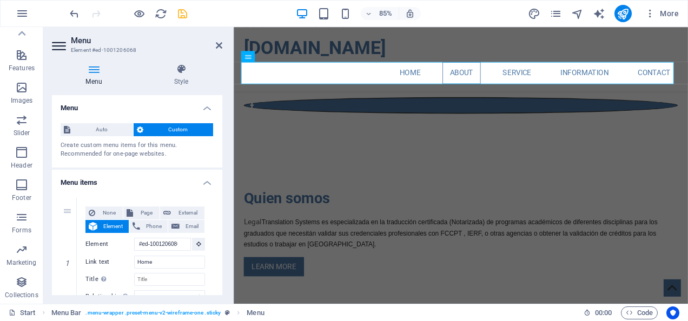
click at [219, 148] on div "Auto Custom Create custom menu items for this menu. Recommended for one-page we…" at bounding box center [137, 141] width 170 height 53
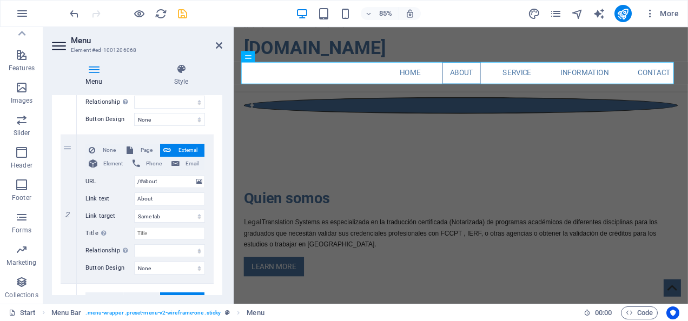
scroll to position [199, 0]
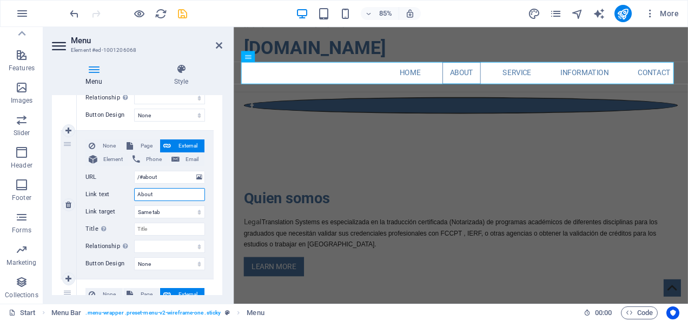
drag, startPoint x: 170, startPoint y: 197, endPoint x: 113, endPoint y: 195, distance: 56.8
click at [113, 195] on div "Link text About" at bounding box center [144, 194] width 119 height 13
type input "Quien"
select select
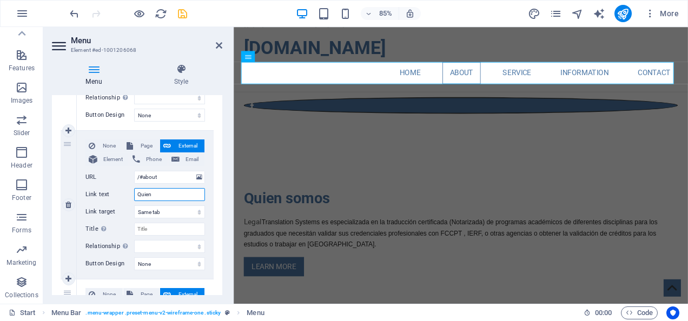
select select
type input "Quien somos"
select select
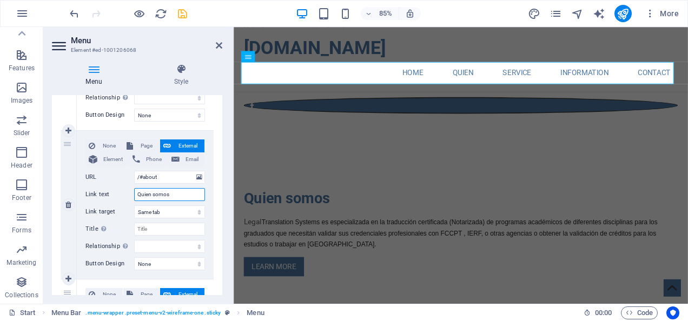
select select
type input "Quien somos"
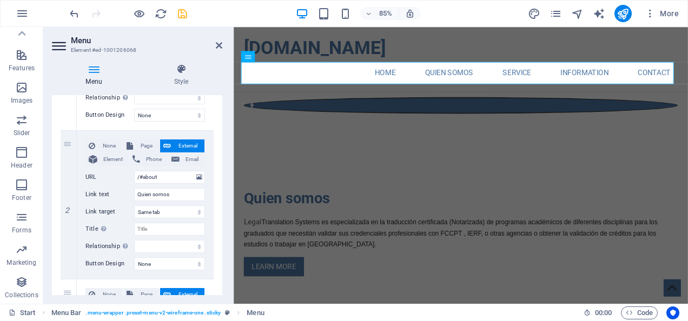
drag, startPoint x: 219, startPoint y: 175, endPoint x: 223, endPoint y: 197, distance: 22.1
click at [223, 197] on div "Menu Style Menu Auto Custom Create custom menu items for this menu. Recommended…" at bounding box center [137, 179] width 188 height 249
drag, startPoint x: 220, startPoint y: 181, endPoint x: 221, endPoint y: 187, distance: 6.6
click at [220, 189] on div "Menu Auto Custom Create custom menu items for this menu. Recommended for one-pa…" at bounding box center [137, 195] width 170 height 200
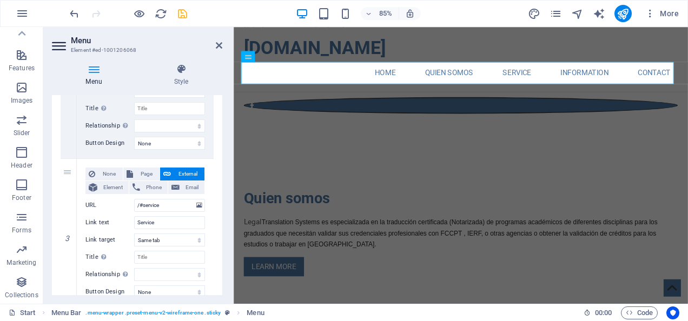
scroll to position [321, 0]
drag, startPoint x: 154, startPoint y: 222, endPoint x: 163, endPoint y: 222, distance: 9.2
click at [163, 222] on input "Service" at bounding box center [169, 221] width 71 height 13
drag, startPoint x: 151, startPoint y: 221, endPoint x: 162, endPoint y: 220, distance: 10.4
click at [162, 220] on input "Service" at bounding box center [169, 221] width 71 height 13
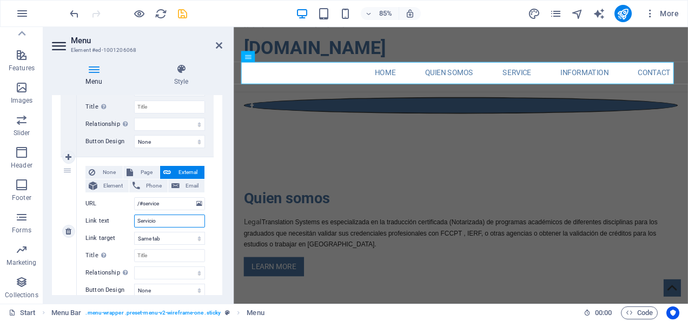
type input "Servicios"
select select
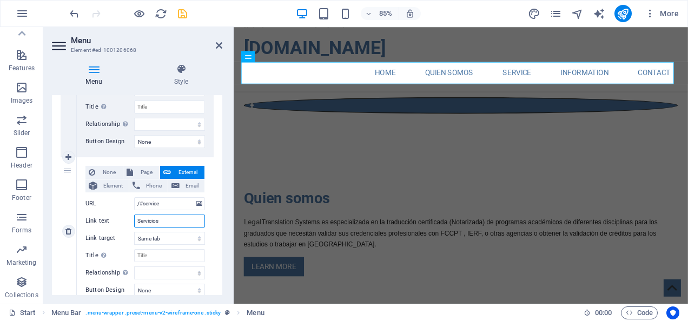
select select
type input "Servicios"
drag, startPoint x: 220, startPoint y: 209, endPoint x: 221, endPoint y: 217, distance: 7.7
click at [221, 217] on div "Menu Auto Custom Create custom menu items for this menu. Recommended for one-pa…" at bounding box center [137, 195] width 170 height 200
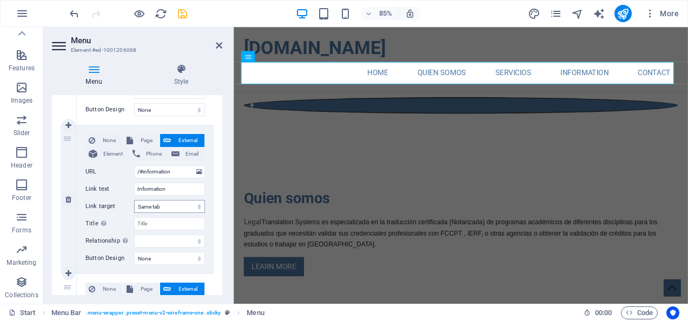
scroll to position [497, 0]
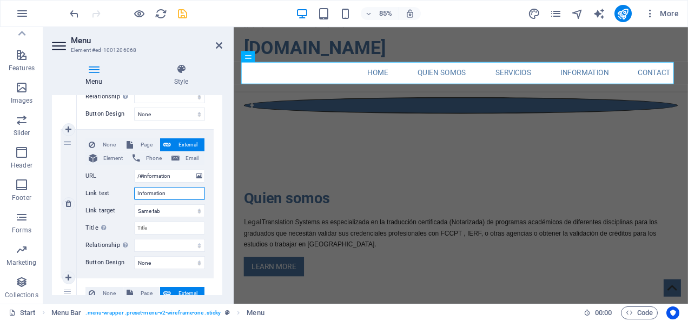
drag, startPoint x: 156, startPoint y: 194, endPoint x: 172, endPoint y: 194, distance: 16.2
click at [172, 194] on input "Information" at bounding box center [169, 193] width 71 height 13
type input "Informaciones"
select select
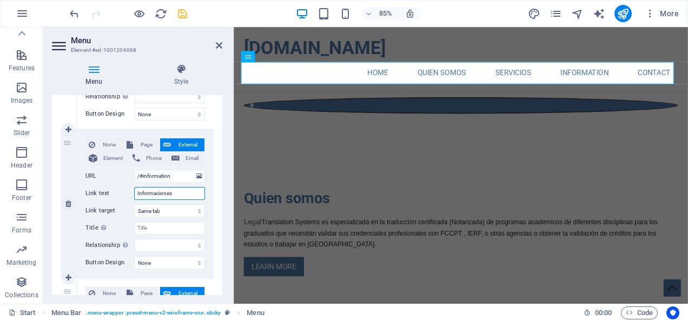
select select
type input "Informaciones"
drag, startPoint x: 220, startPoint y: 240, endPoint x: 220, endPoint y: 256, distance: 15.7
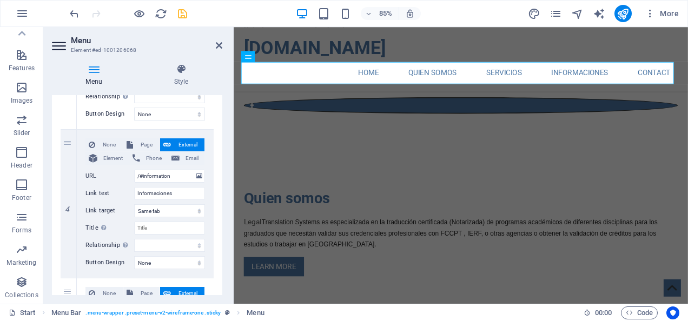
click at [223, 260] on div "Menu Style Menu Auto Custom Create custom menu items for this menu. Recommended…" at bounding box center [137, 179] width 188 height 249
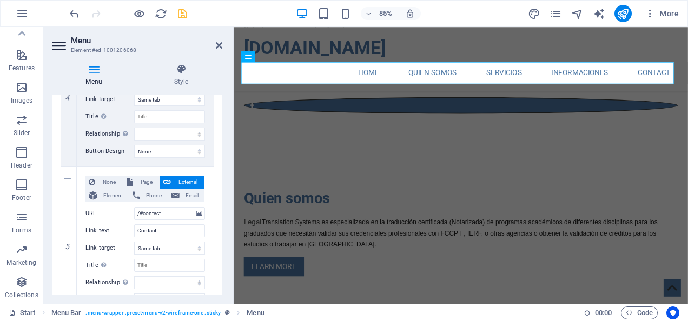
scroll to position [620, 0]
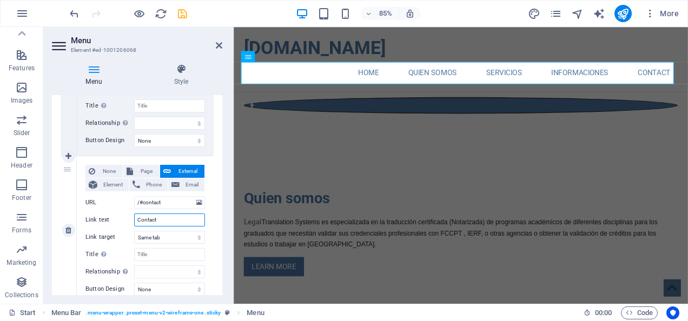
click at [166, 221] on input "Contact" at bounding box center [169, 220] width 71 height 13
type input "Contacto"
select select
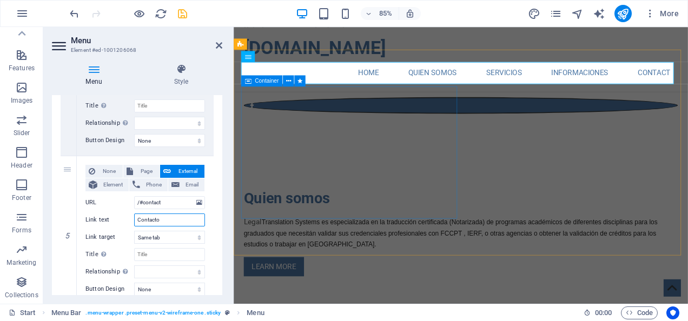
select select
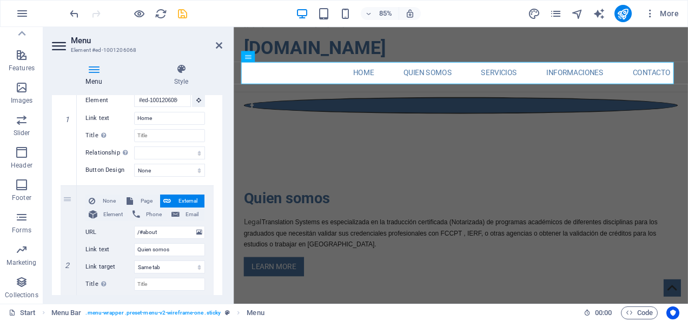
scroll to position [0, 0]
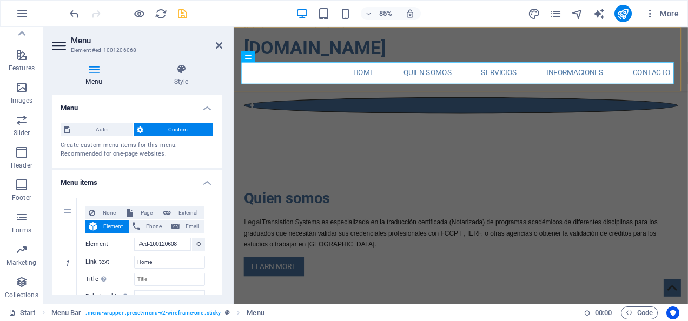
type input "Contacto"
click at [591, 44] on div "traduccionesdesyllabus.com Home Quien somos Servicios Informaciones Contacto Me…" at bounding box center [501, 65] width 534 height 76
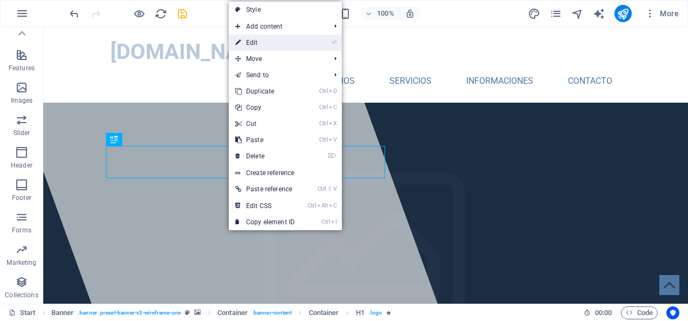
click at [265, 41] on link "⏎ Edit" at bounding box center [265, 43] width 72 height 16
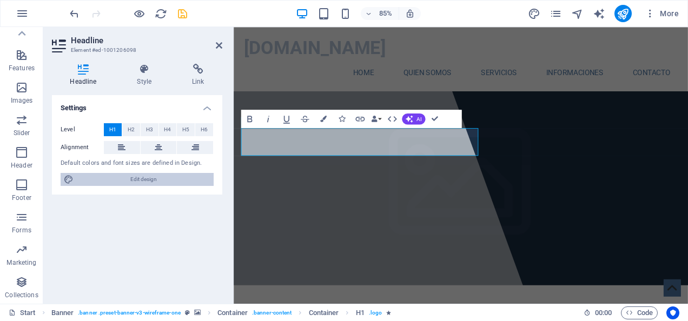
click at [150, 181] on span "Edit design" at bounding box center [144, 179] width 134 height 13
select select "px"
select select "400"
select select "px"
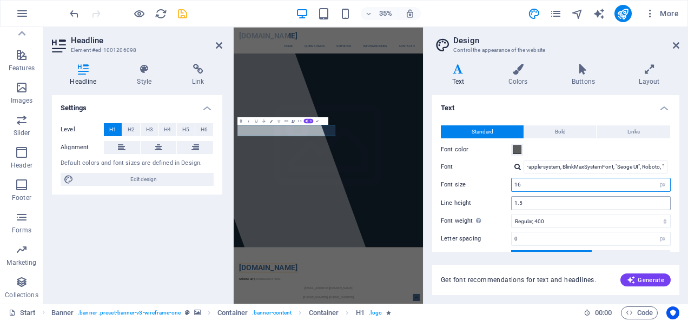
drag, startPoint x: 536, startPoint y: 186, endPoint x: 533, endPoint y: 197, distance: 12.0
click at [517, 189] on input "16" at bounding box center [590, 184] width 158 height 13
type input "14"
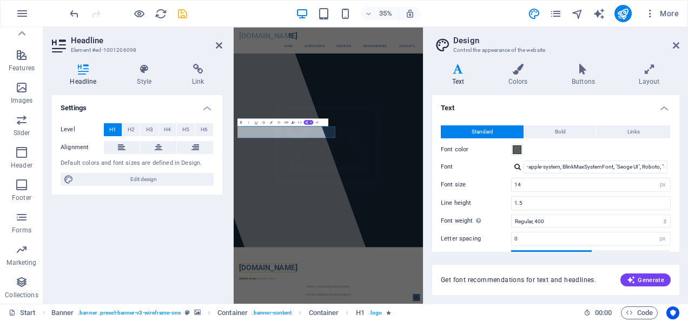
click at [578, 107] on h4 "Text" at bounding box center [555, 104] width 247 height 19
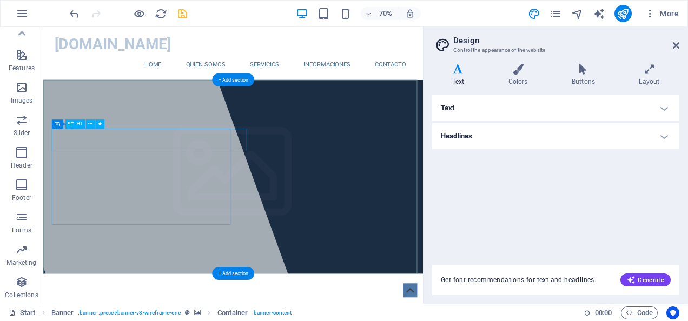
drag, startPoint x: 263, startPoint y: 189, endPoint x: 274, endPoint y: 185, distance: 12.2
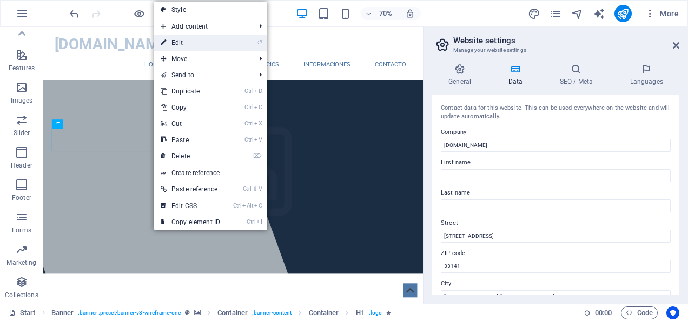
click at [189, 40] on link "⏎ Edit" at bounding box center [190, 43] width 72 height 16
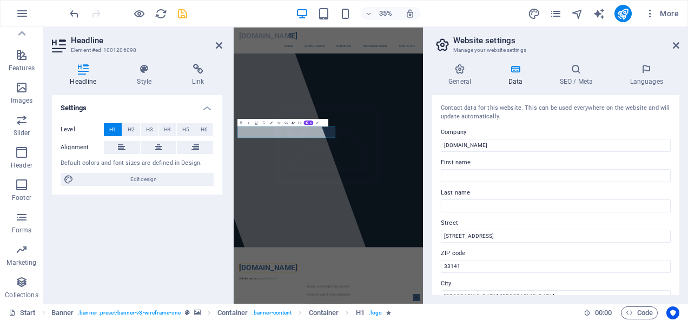
click at [186, 31] on header "Headline Element #ed-1001206098" at bounding box center [137, 41] width 170 height 28
click at [678, 44] on icon at bounding box center [676, 45] width 6 height 9
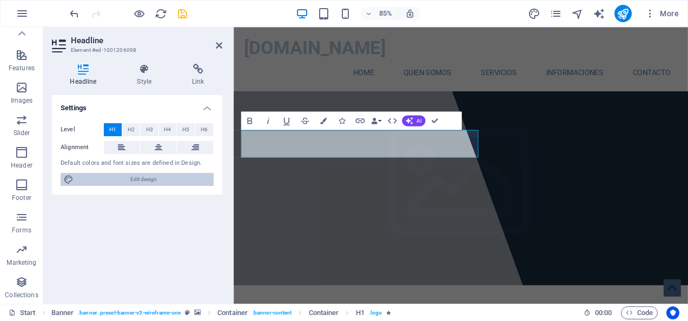
click at [139, 181] on span "Edit design" at bounding box center [144, 179] width 134 height 13
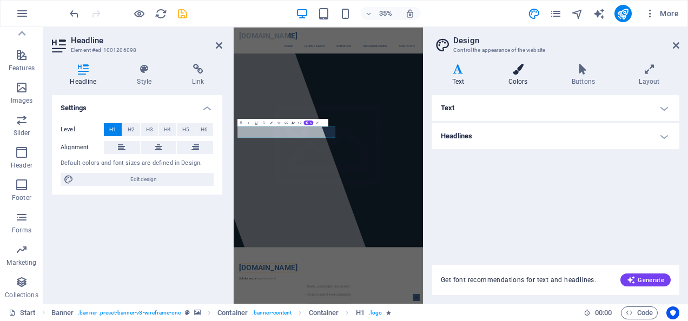
click at [521, 72] on icon at bounding box center [517, 69] width 59 height 11
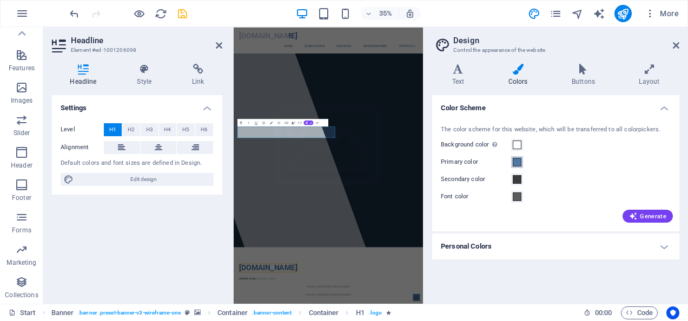
click at [518, 162] on span at bounding box center [517, 162] width 9 height 9
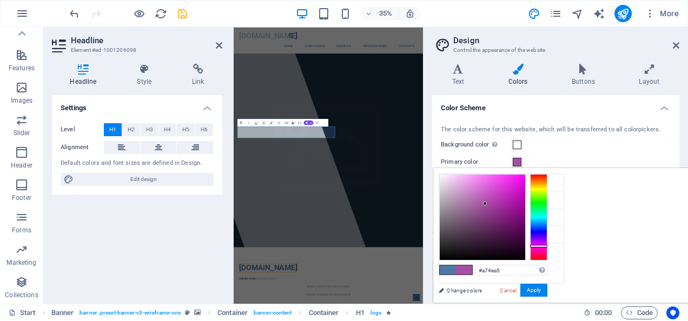
click at [547, 245] on div at bounding box center [538, 217] width 17 height 87
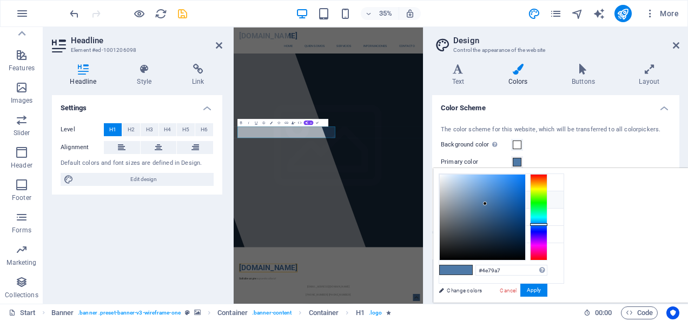
click at [448, 197] on icon at bounding box center [448, 200] width 8 height 8
click at [517, 162] on span at bounding box center [517, 162] width 9 height 9
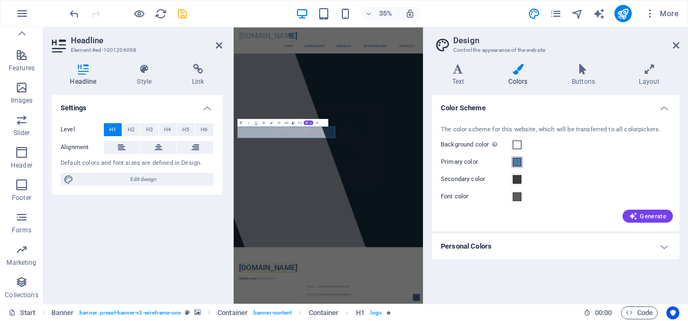
click at [517, 162] on span at bounding box center [517, 162] width 9 height 9
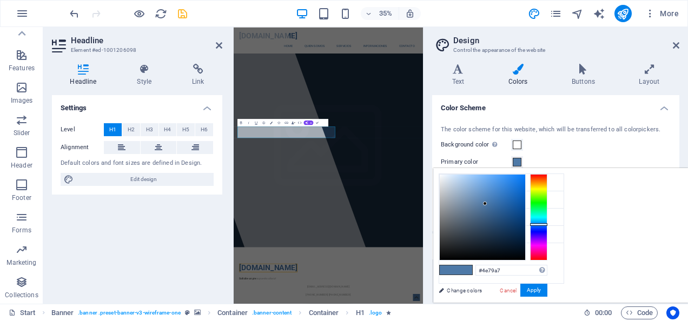
type input "#a74e65"
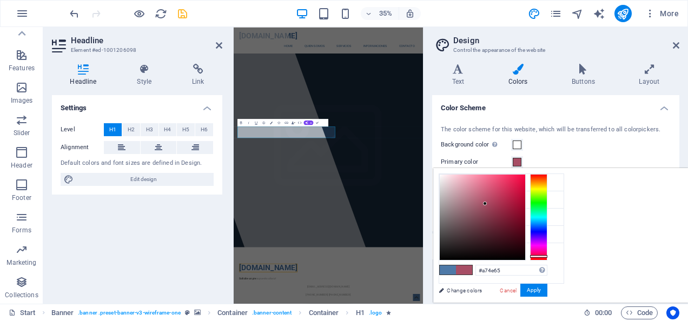
click at [547, 256] on div at bounding box center [538, 217] width 17 height 87
click at [547, 287] on button "Apply" at bounding box center [533, 290] width 27 height 13
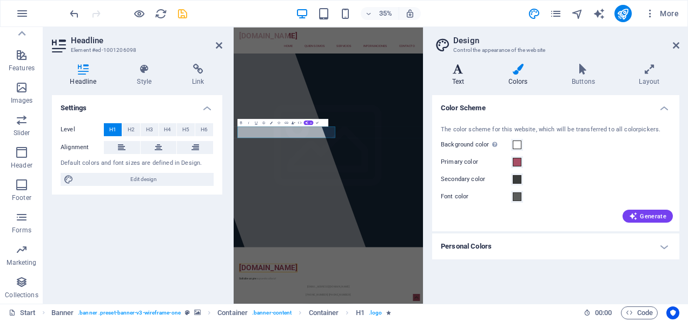
click at [464, 76] on h4 "Text" at bounding box center [460, 75] width 56 height 23
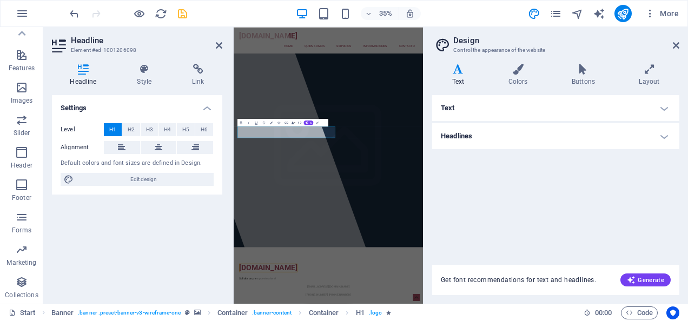
click at [456, 134] on h4 "Headlines" at bounding box center [555, 136] width 247 height 26
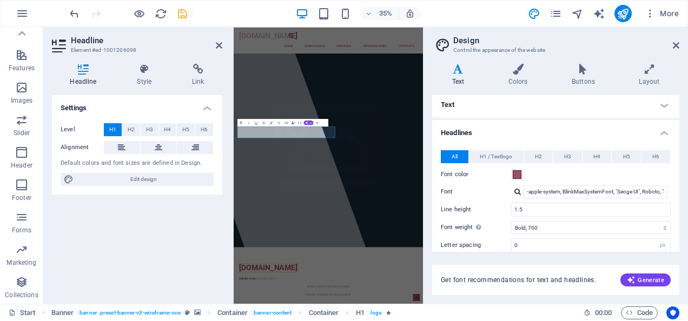
scroll to position [2, 0]
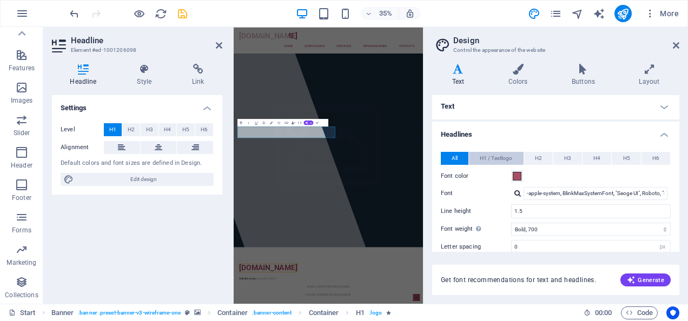
click at [497, 159] on span "H1 / Textlogo" at bounding box center [496, 158] width 32 height 13
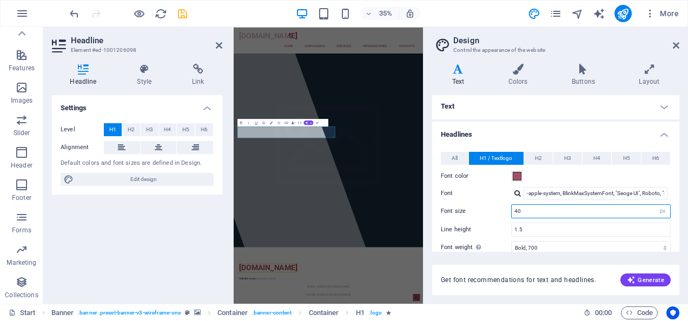
drag, startPoint x: 548, startPoint y: 211, endPoint x: 543, endPoint y: 215, distance: 6.6
click at [517, 212] on input "40" at bounding box center [590, 211] width 158 height 13
click at [533, 211] on input "40" at bounding box center [590, 211] width 158 height 13
drag, startPoint x: 533, startPoint y: 210, endPoint x: 510, endPoint y: 212, distance: 22.8
click at [510, 212] on div "Font size 40 rem px em %" at bounding box center [556, 211] width 230 height 14
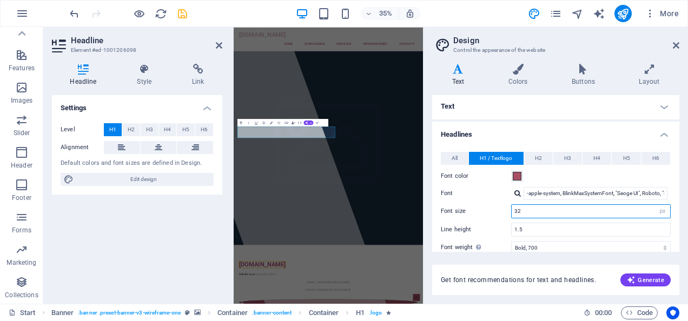
type input "32"
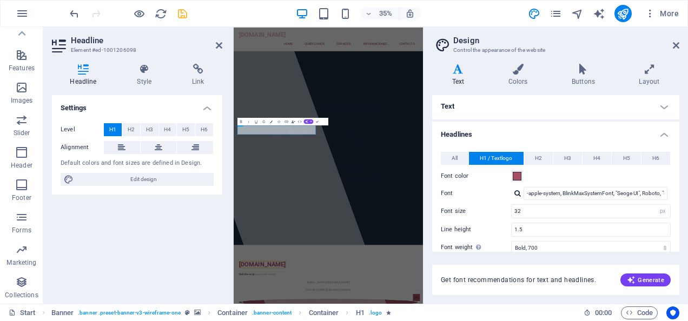
click at [599, 127] on h4 "Headlines" at bounding box center [555, 131] width 247 height 19
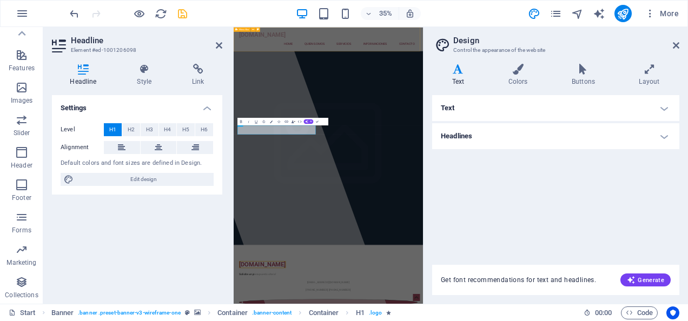
click at [569, 48] on div "traduccionesdesyllabus.com Home Quien somos Servicios Informaciones Contacto Me…" at bounding box center [504, 61] width 541 height 69
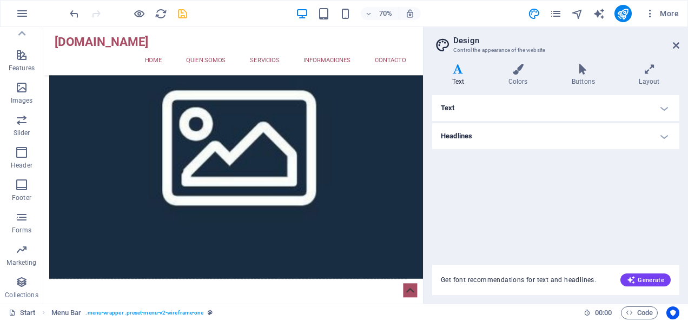
scroll to position [1659, 0]
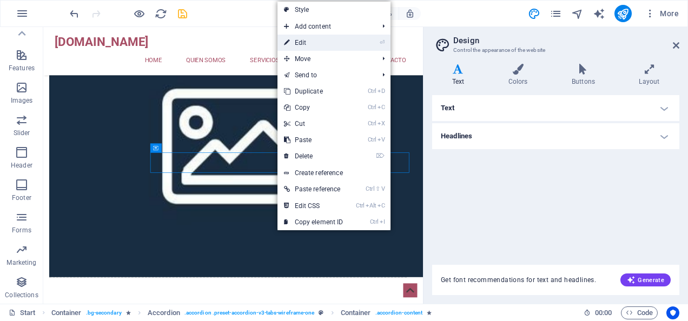
click at [315, 44] on link "⏎ Edit" at bounding box center [313, 43] width 72 height 16
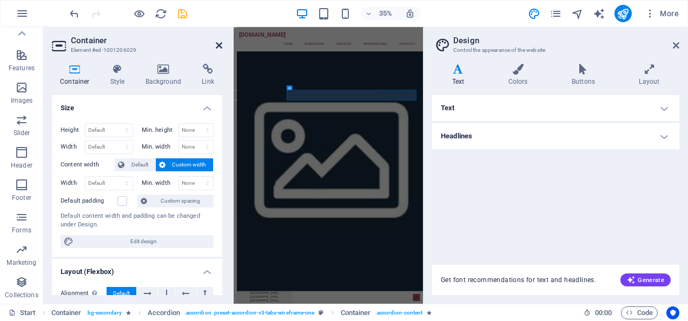
click at [217, 45] on icon at bounding box center [219, 45] width 6 height 9
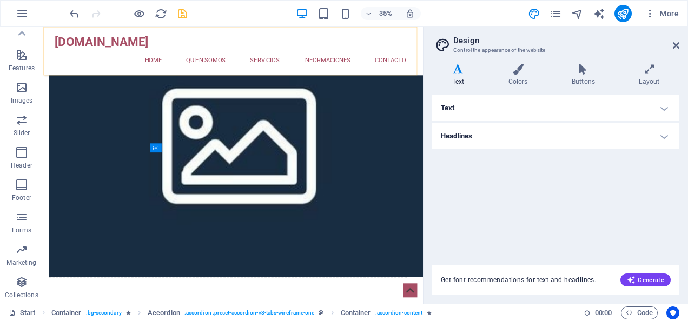
scroll to position [1659, 0]
click at [675, 43] on icon at bounding box center [676, 45] width 6 height 9
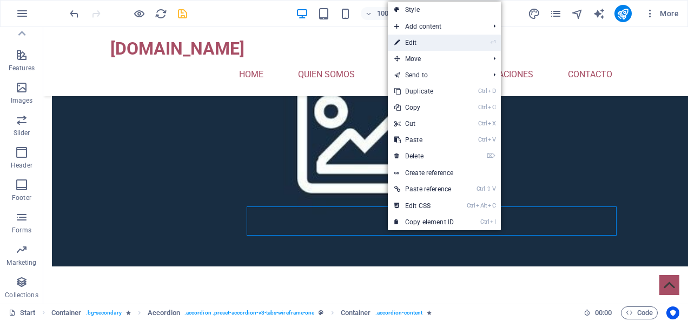
click at [425, 44] on link "⏎ Edit" at bounding box center [424, 43] width 72 height 16
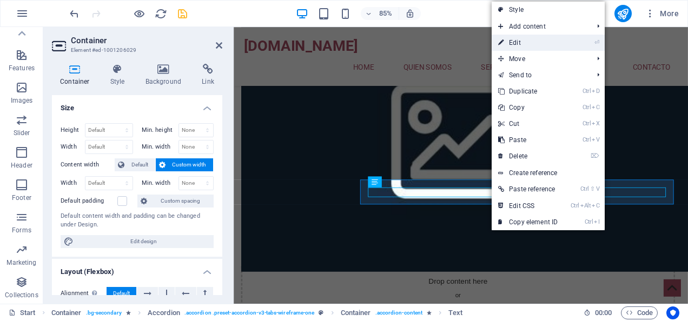
click at [523, 44] on link "⏎ Edit" at bounding box center [527, 43] width 72 height 16
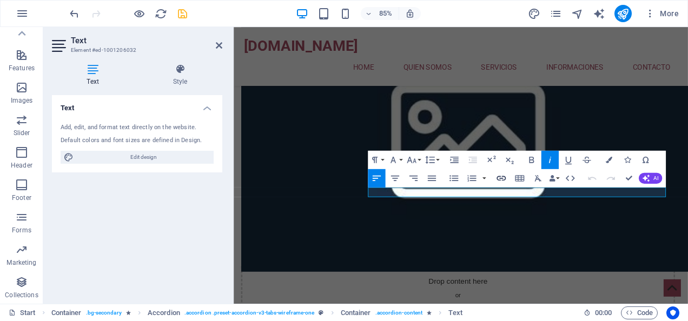
click at [495, 187] on button "Insert Link" at bounding box center [500, 178] width 17 height 18
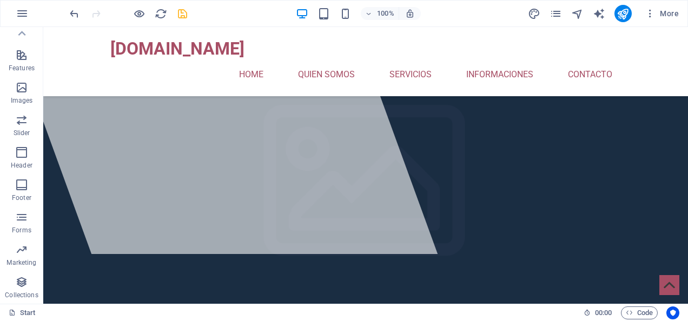
scroll to position [0, 0]
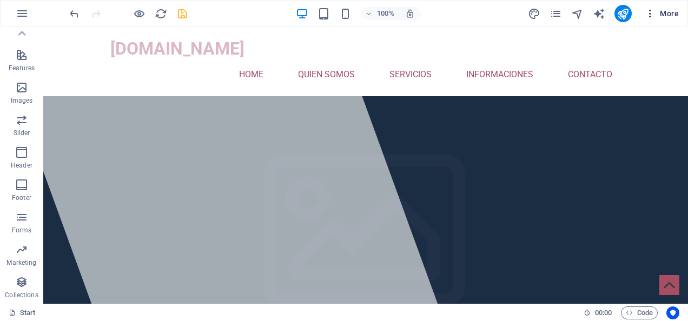
click at [675, 15] on span "More" at bounding box center [661, 13] width 34 height 11
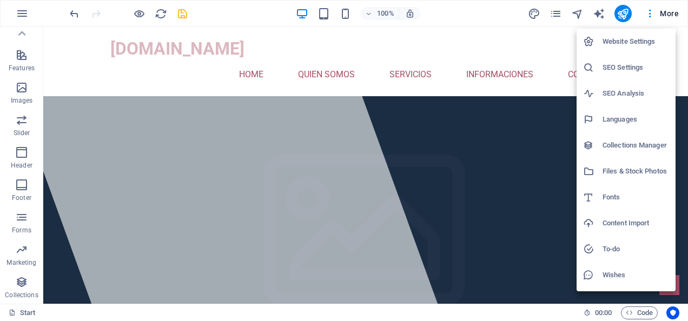
click at [625, 68] on h6 "SEO Settings" at bounding box center [635, 67] width 67 height 13
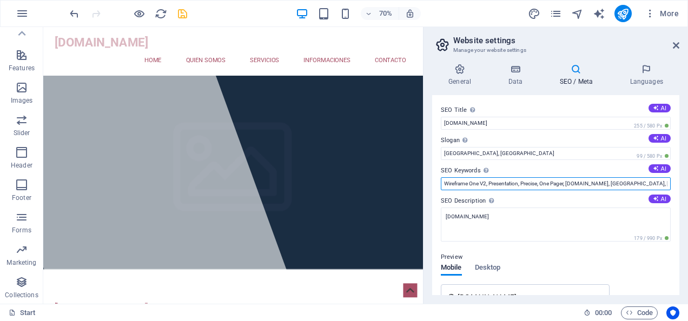
scroll to position [0, 1]
drag, startPoint x: 441, startPoint y: 185, endPoint x: 677, endPoint y: 180, distance: 235.8
click at [677, 180] on div "SEO Title The title of your website - make it something that stands out in sear…" at bounding box center [555, 195] width 247 height 200
type input "traducciones certificadas, programas academicos, traducciones de syllabus, arqu…"
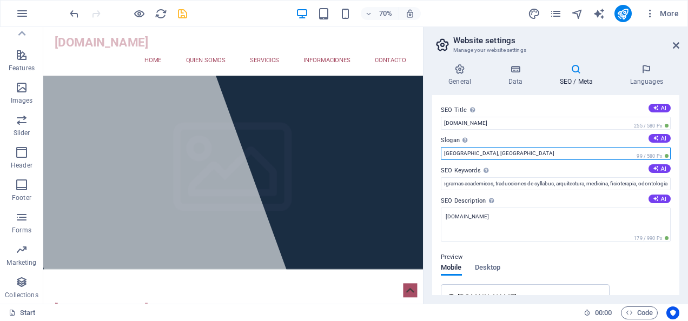
scroll to position [0, 0]
drag, startPoint x: 459, startPoint y: 149, endPoint x: 435, endPoint y: 150, distance: 23.8
click at [435, 150] on div "SEO Title The title of your website - make it something that stands out in sear…" at bounding box center [555, 195] width 247 height 200
type input "[GEOGRAPHIC_DATA], [GEOGRAPHIC_DATA]"
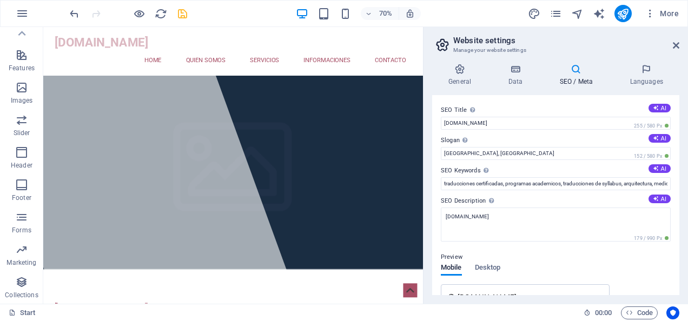
click at [594, 48] on h3 "Manage your website settings" at bounding box center [555, 50] width 204 height 10
click at [616, 55] on div "General Data SEO / Meta Languages Website name traduccionesdesyllabus.com Logo …" at bounding box center [555, 179] width 264 height 249
click at [410, 38] on div "traduccionesdesyllabus.com Home Quien somos Servicios Informaciones Contacto Me…" at bounding box center [314, 61] width 542 height 69
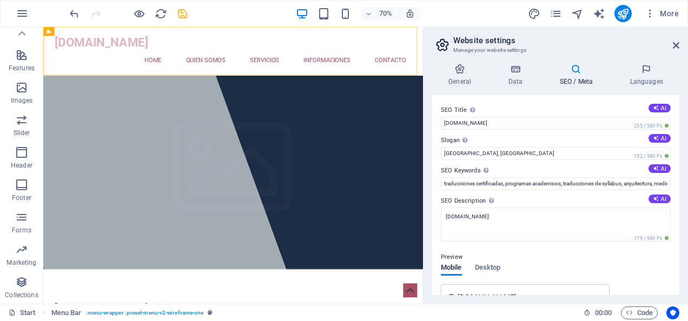
drag, startPoint x: 676, startPoint y: 143, endPoint x: 684, endPoint y: 182, distance: 39.8
click at [683, 184] on div "General Data SEO / Meta Languages Website name traduccionesdesyllabus.com Logo …" at bounding box center [555, 179] width 264 height 249
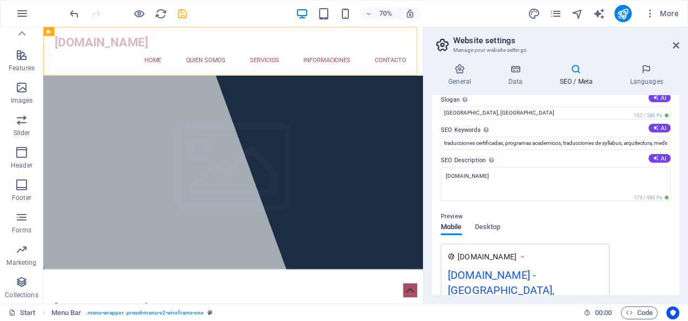
scroll to position [2, 0]
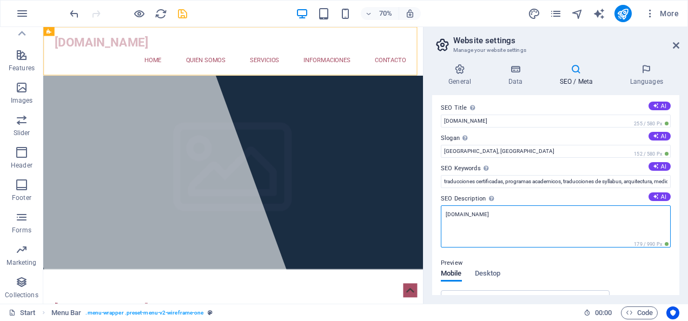
drag, startPoint x: 534, startPoint y: 218, endPoint x: 431, endPoint y: 221, distance: 102.8
click at [432, 221] on div "SEO Title The title of your website - make it something that stands out in sear…" at bounding box center [555, 195] width 247 height 200
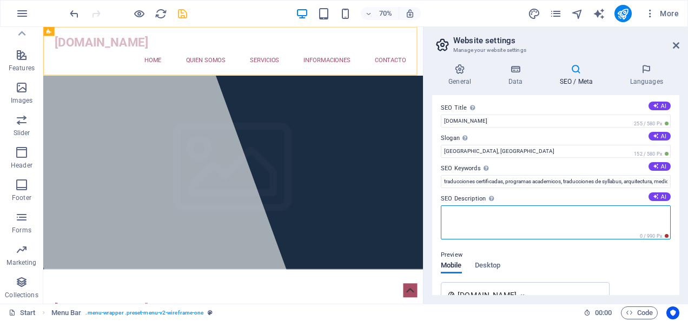
click at [475, 210] on textarea "SEO Description Describe the contents of your website - this is crucial for sea…" at bounding box center [556, 222] width 230 height 34
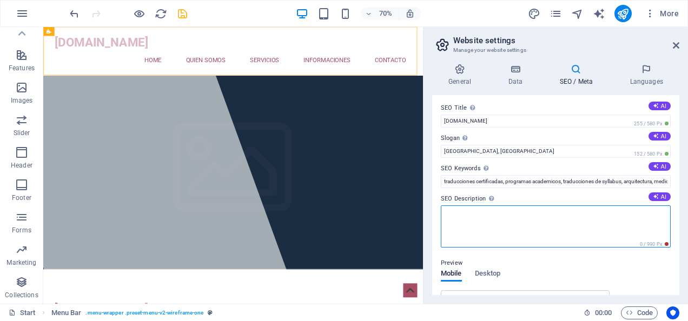
paste textarea "Legal Translation Systems es especializada en la traducción certificada (Notari…"
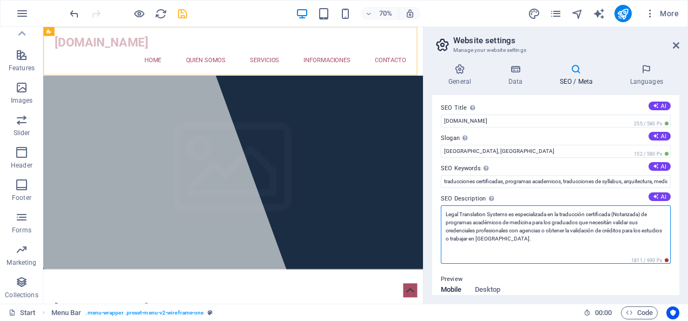
drag, startPoint x: 513, startPoint y: 221, endPoint x: 534, endPoint y: 220, distance: 21.7
click at [534, 221] on textarea "Legal Translation Systems es especializada en la traducción certificada (Notari…" at bounding box center [556, 234] width 230 height 58
type textarea "Legal Translation Systems es especializada en la traducción certificada (Notari…"
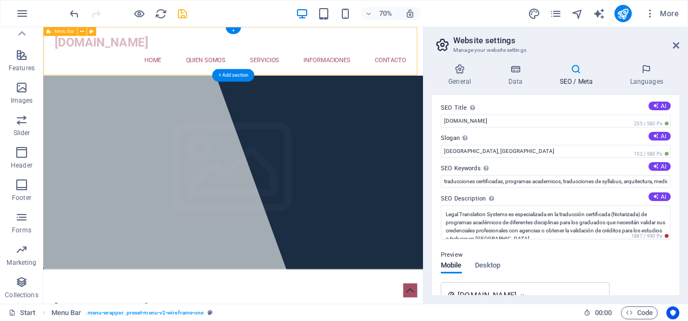
click at [500, 31] on div "traduccionesdesyllabus.com Home Quien somos Servicios Informaciones Contacto Me…" at bounding box center [314, 61] width 542 height 69
click at [677, 41] on h2 "Website settings" at bounding box center [566, 41] width 226 height 10
click at [675, 42] on icon at bounding box center [676, 45] width 6 height 9
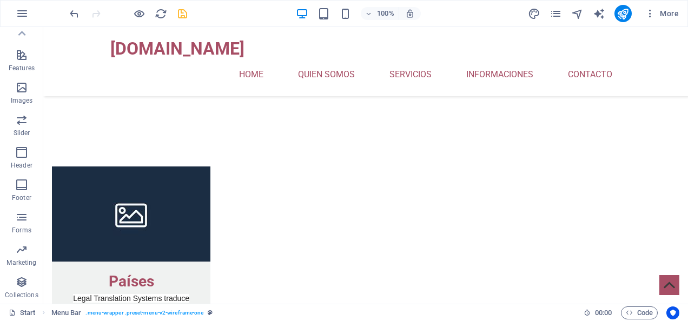
scroll to position [1846, 0]
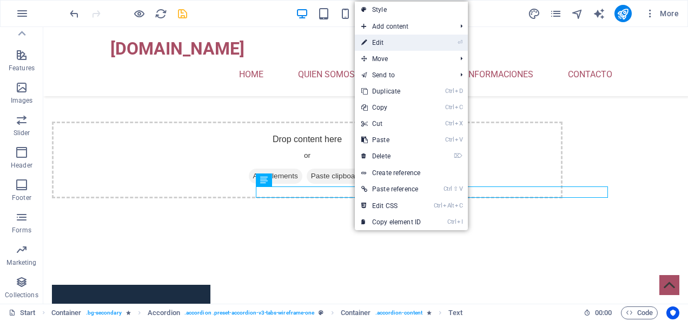
click at [393, 36] on link "⏎ Edit" at bounding box center [391, 43] width 72 height 16
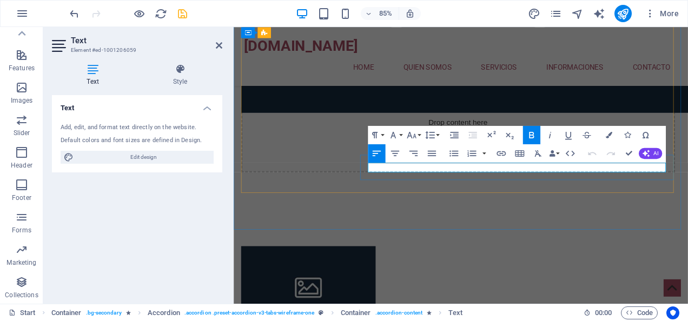
drag, startPoint x: 392, startPoint y: 192, endPoint x: 530, endPoint y: 194, distance: 138.4
click at [530, 135] on icon "button" at bounding box center [531, 135] width 5 height 6
click at [503, 43] on div "traduccionesdesyllabus.com Home Quien somos Servicios Informaciones Contacto Me…" at bounding box center [501, 61] width 534 height 69
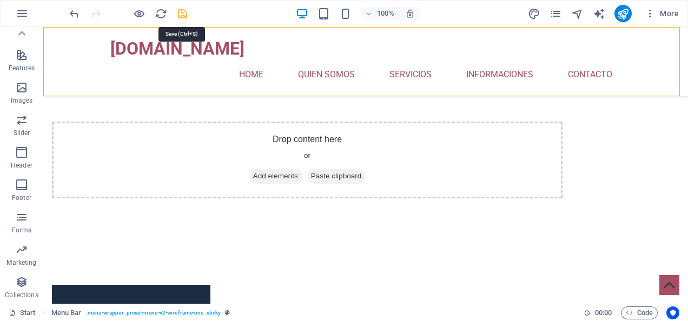
click at [180, 8] on icon "save" at bounding box center [182, 14] width 12 height 12
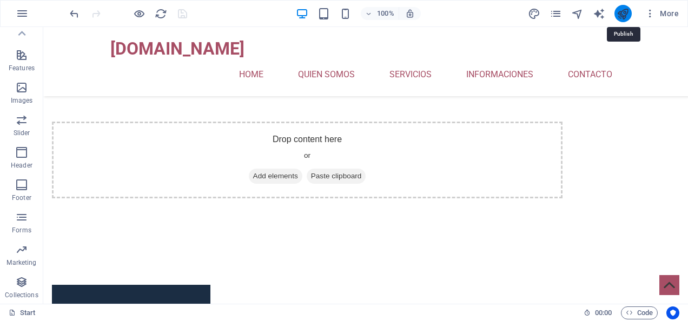
click at [625, 12] on icon "publish" at bounding box center [622, 14] width 12 height 12
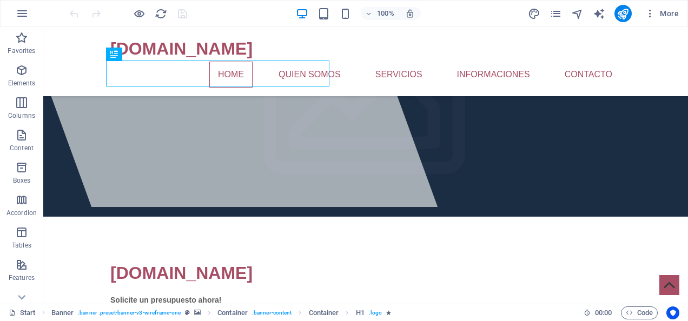
scroll to position [79, 0]
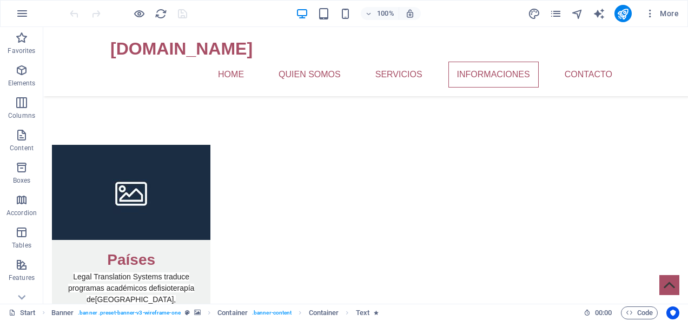
scroll to position [1975, 0]
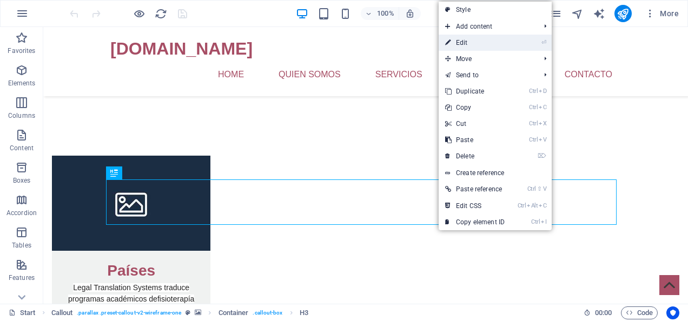
click at [472, 42] on link "⏎ Edit" at bounding box center [474, 43] width 72 height 16
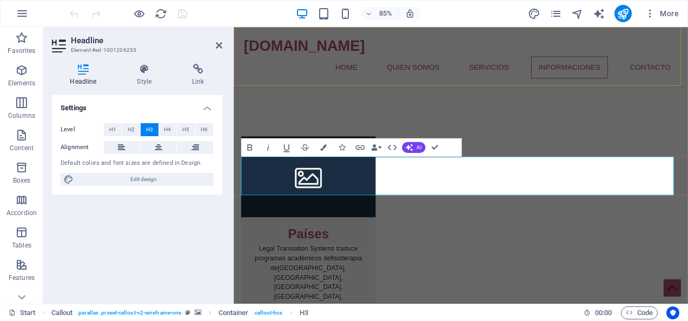
scroll to position [1975, 0]
drag, startPoint x: 645, startPoint y: 192, endPoint x: 648, endPoint y: 214, distance: 21.9
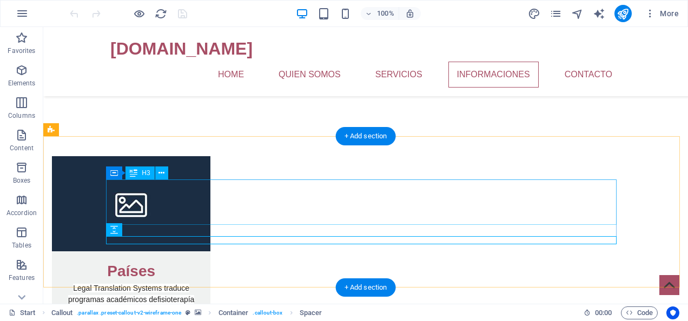
scroll to position [1975, 0]
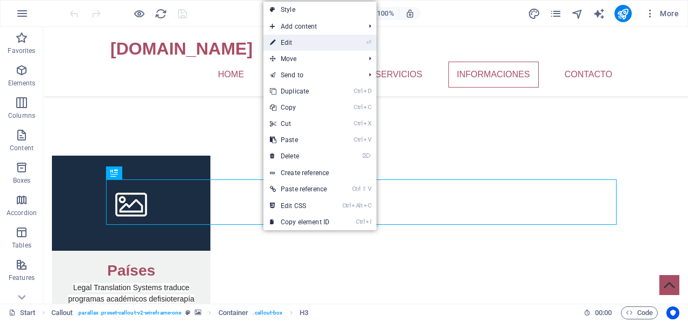
click at [301, 40] on link "⏎ Edit" at bounding box center [299, 43] width 72 height 16
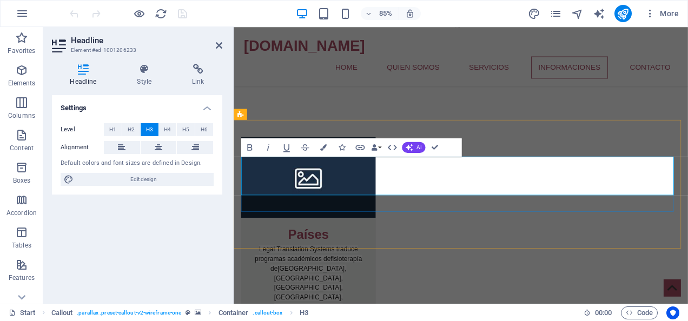
drag, startPoint x: 350, startPoint y: 213, endPoint x: 644, endPoint y: 212, distance: 293.6
drag, startPoint x: 569, startPoint y: 218, endPoint x: 626, endPoint y: 119, distance: 113.8
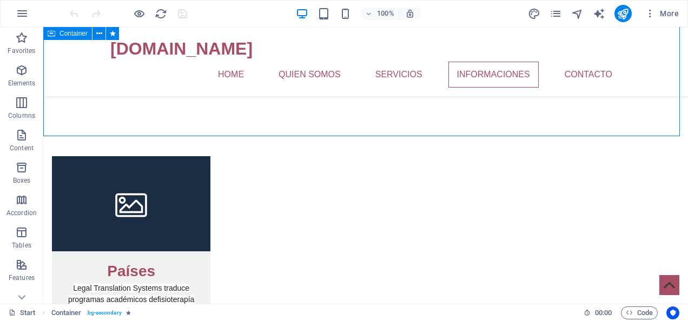
scroll to position [1975, 0]
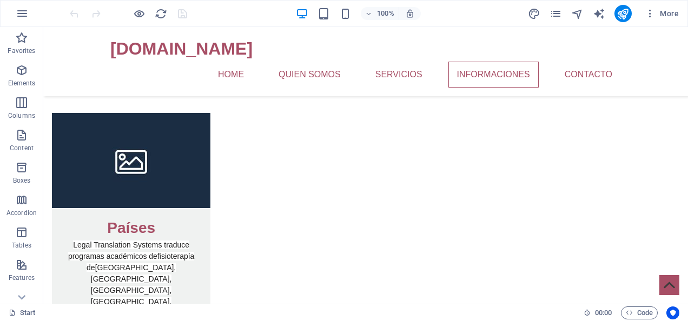
scroll to position [2000, 0]
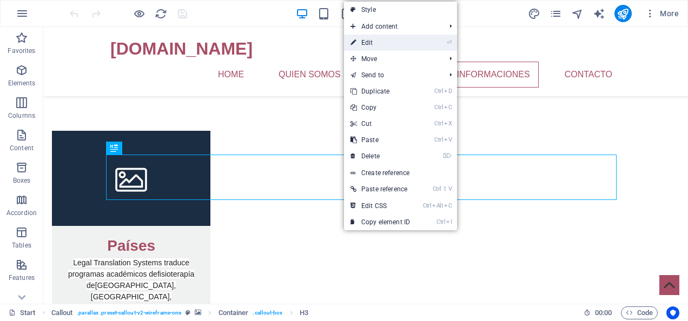
click at [389, 36] on link "⏎ Edit" at bounding box center [380, 43] width 72 height 16
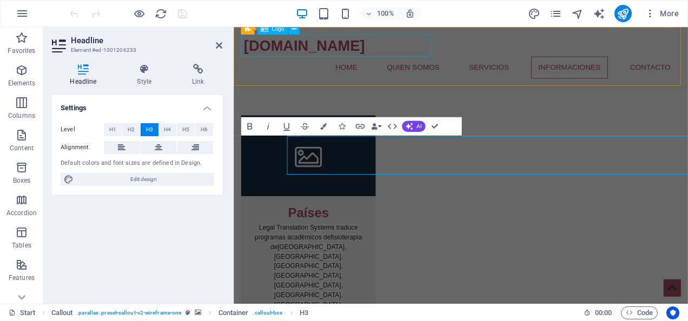
scroll to position [1999, 0]
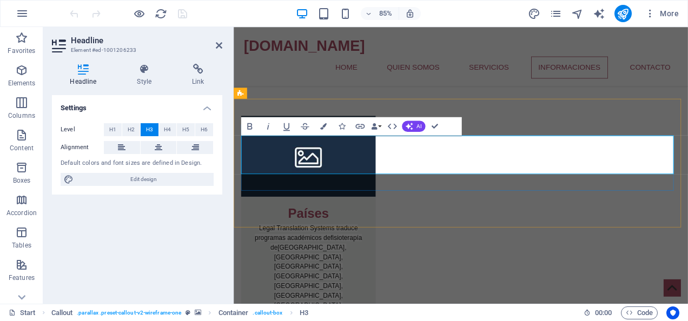
drag, startPoint x: 347, startPoint y: 193, endPoint x: 644, endPoint y: 193, distance: 296.8
click at [200, 80] on h4 "Link" at bounding box center [198, 75] width 48 height 23
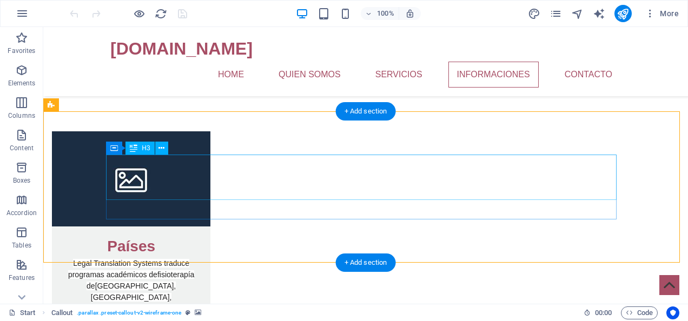
scroll to position [2000, 0]
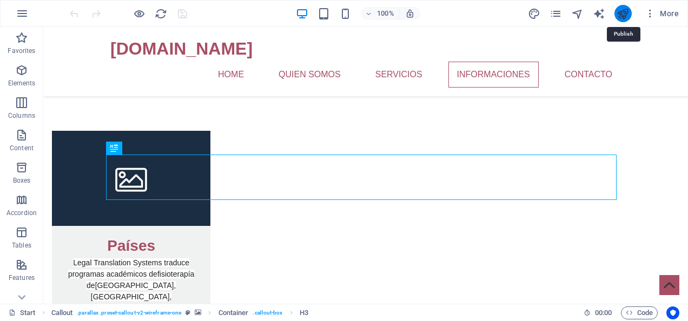
click at [627, 15] on icon "publish" at bounding box center [622, 14] width 12 height 12
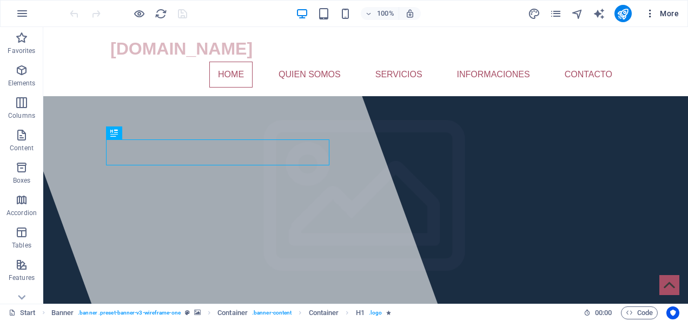
click at [675, 14] on span "More" at bounding box center [661, 13] width 34 height 11
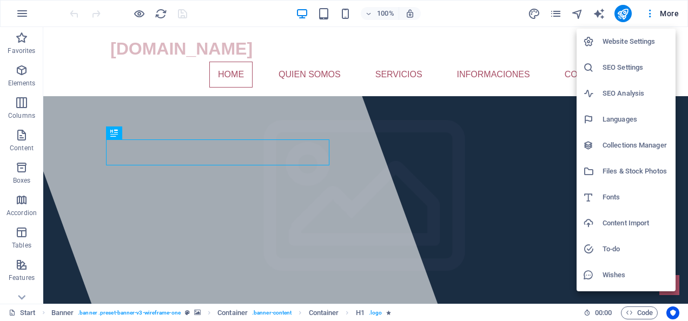
click at [630, 43] on h6 "Website Settings" at bounding box center [635, 41] width 67 height 13
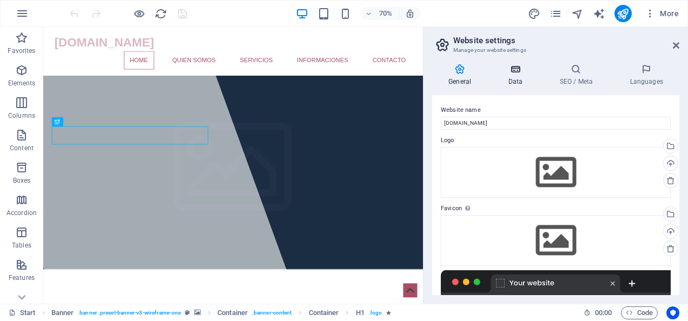
click at [521, 75] on h4 "Data" at bounding box center [516, 75] width 51 height 23
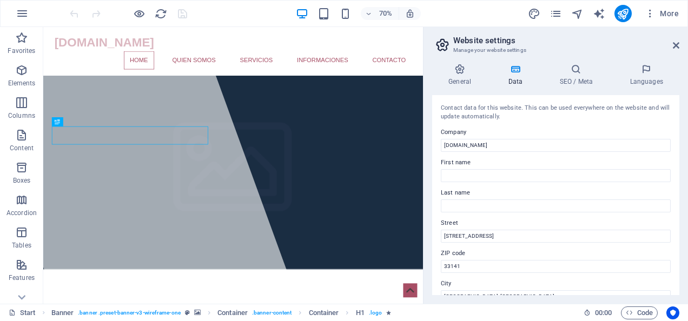
drag, startPoint x: 675, startPoint y: 149, endPoint x: 679, endPoint y: 166, distance: 17.8
click at [677, 172] on div "Contact data for this website. This can be used everywhere on the website and w…" at bounding box center [555, 195] width 247 height 200
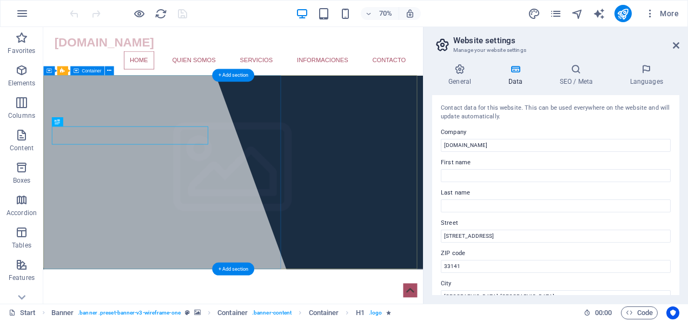
click at [261, 115] on div at bounding box center [163, 224] width 490 height 395
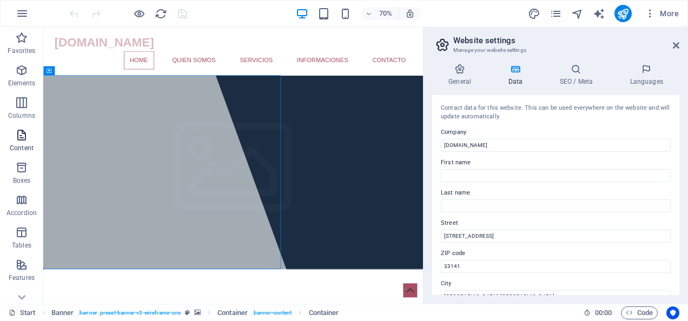
click at [32, 147] on p "Content" at bounding box center [22, 148] width 24 height 9
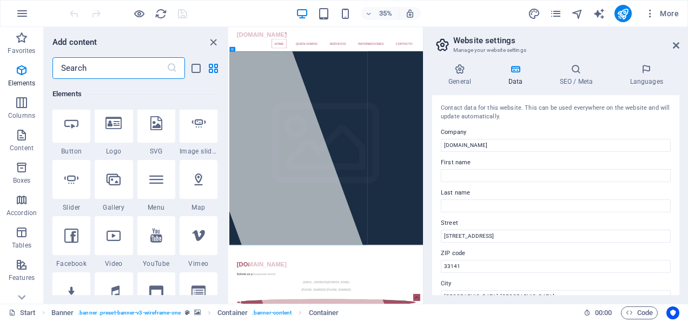
scroll to position [215, 0]
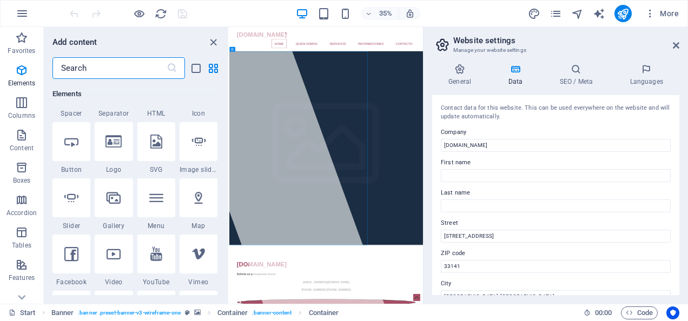
drag, startPoint x: 227, startPoint y: 121, endPoint x: 12, endPoint y: 172, distance: 220.8
click at [677, 44] on icon at bounding box center [676, 45] width 6 height 9
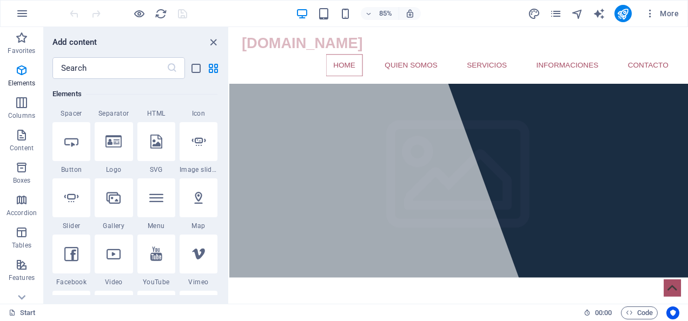
scroll to position [0, 0]
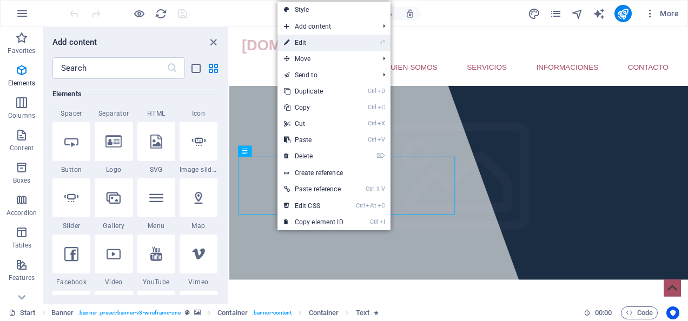
click at [330, 36] on link "⏎ Edit" at bounding box center [313, 43] width 72 height 16
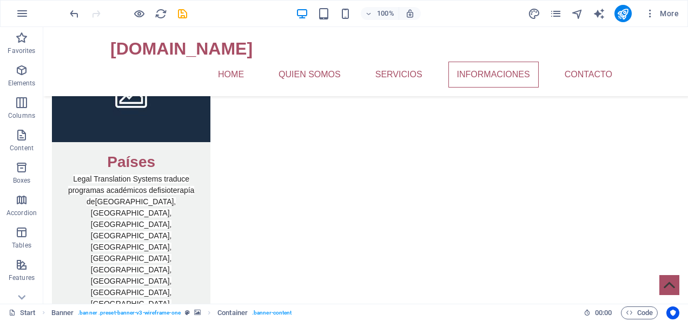
scroll to position [2022, 0]
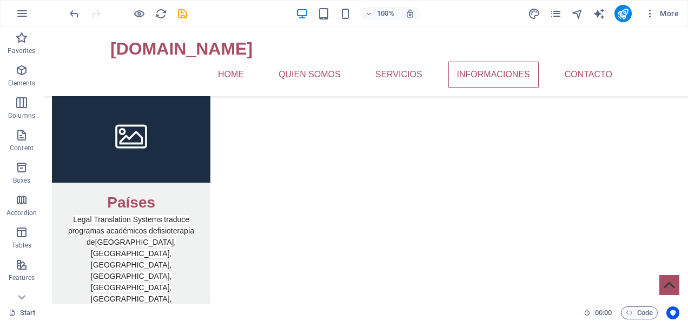
scroll to position [2004, 0]
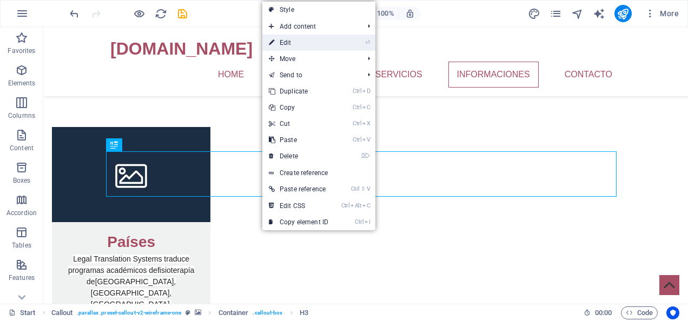
click at [305, 42] on link "⏎ Edit" at bounding box center [298, 43] width 72 height 16
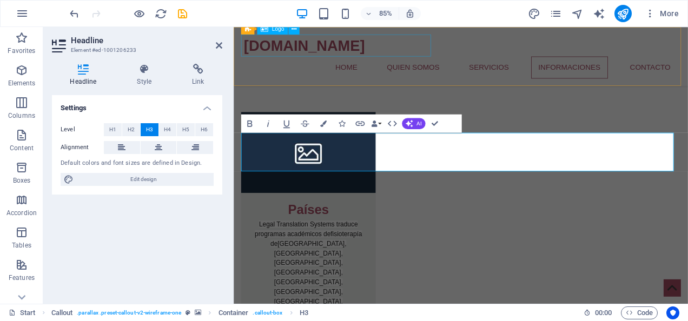
scroll to position [2003, 0]
drag, startPoint x: 351, startPoint y: 188, endPoint x: 640, endPoint y: 187, distance: 288.7
click at [360, 123] on icon "button" at bounding box center [359, 123] width 9 height 5
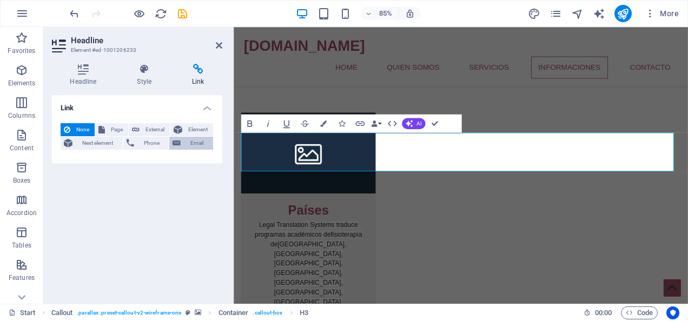
click at [194, 139] on span "Email" at bounding box center [197, 143] width 26 height 13
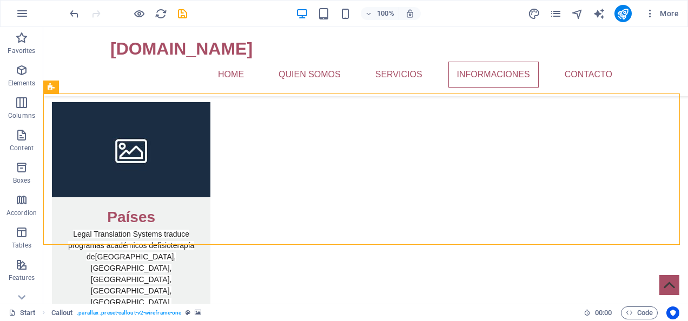
scroll to position [2018, 0]
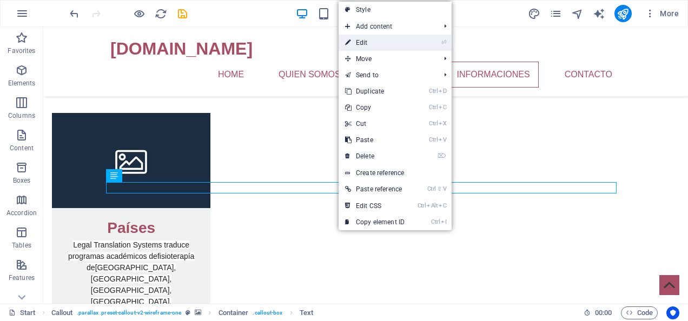
click at [362, 43] on link "⏎ Edit" at bounding box center [374, 43] width 72 height 16
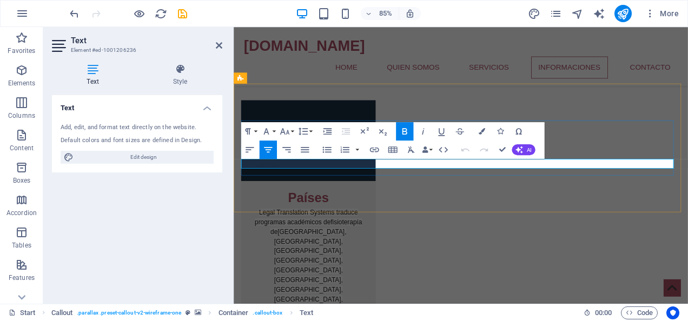
drag, startPoint x: 464, startPoint y: 189, endPoint x: 528, endPoint y: 190, distance: 63.3
drag, startPoint x: 509, startPoint y: 192, endPoint x: 449, endPoint y: 281, distance: 107.2
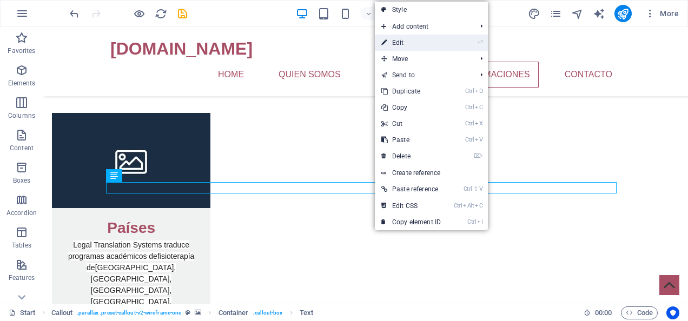
click at [406, 45] on link "⏎ Edit" at bounding box center [411, 43] width 72 height 16
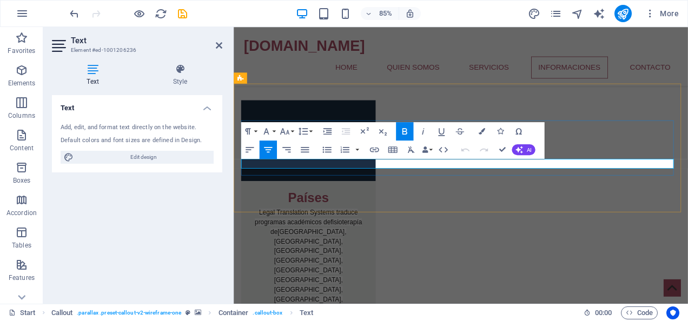
drag, startPoint x: 469, startPoint y: 187, endPoint x: 531, endPoint y: 185, distance: 62.2
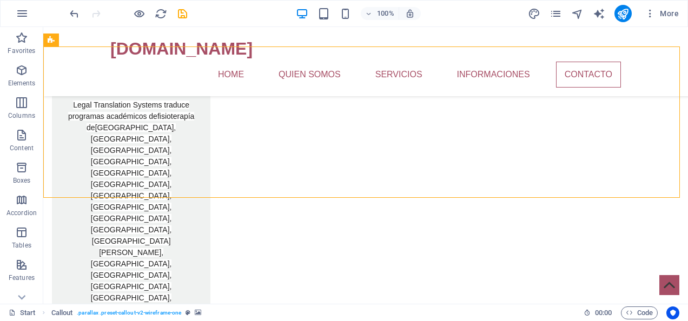
scroll to position [2226, 0]
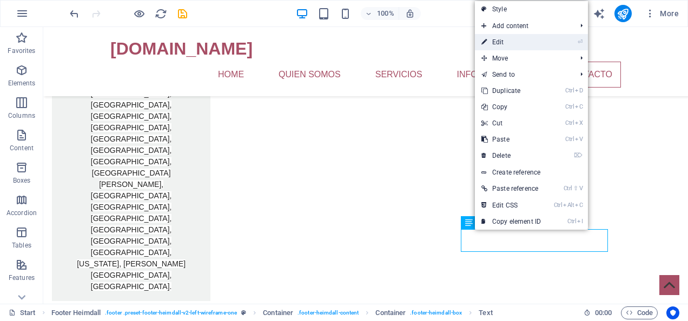
click at [517, 38] on link "⏎ Edit" at bounding box center [511, 42] width 72 height 16
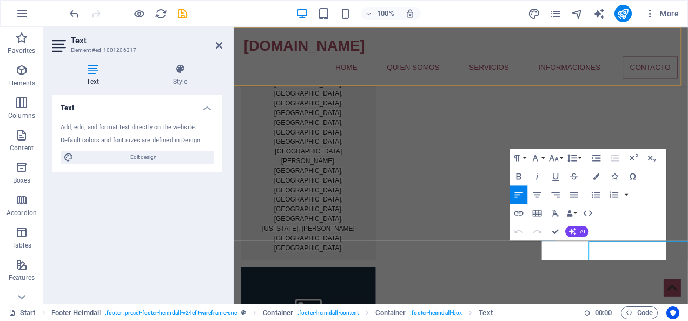
scroll to position [2177, 0]
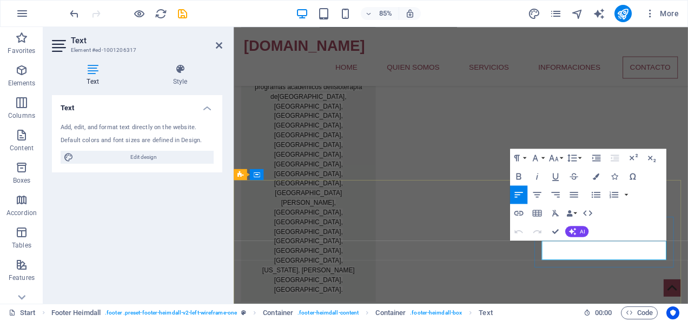
drag, startPoint x: 596, startPoint y: 282, endPoint x: 875, endPoint y: 267, distance: 278.9
drag, startPoint x: 673, startPoint y: 283, endPoint x: 627, endPoint y: 328, distance: 64.2
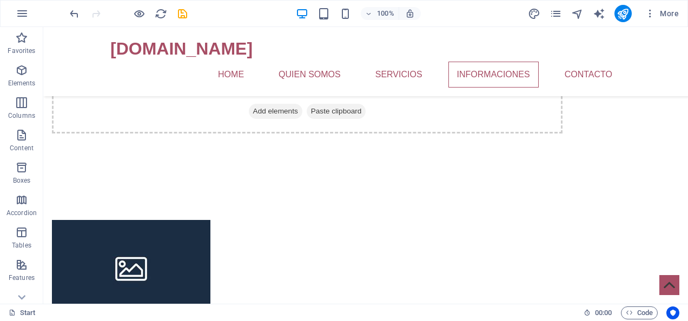
scroll to position [1903, 0]
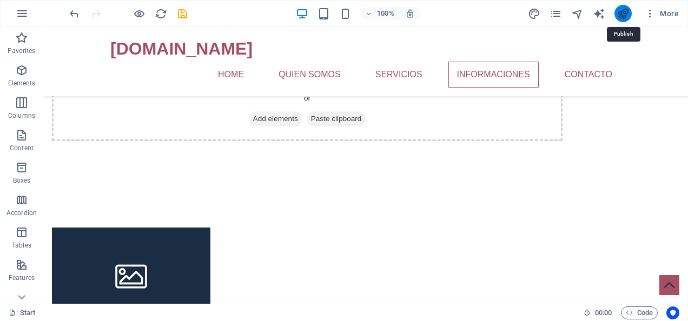
click at [626, 12] on icon "publish" at bounding box center [622, 14] width 12 height 12
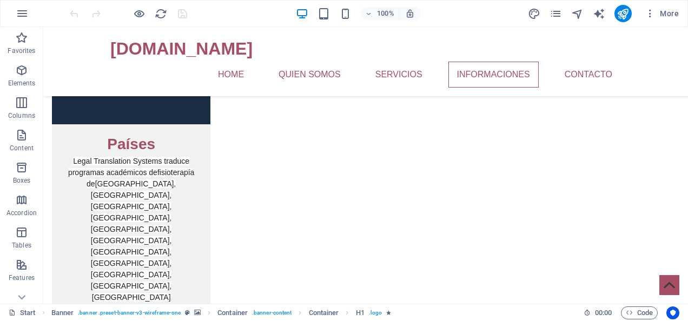
scroll to position [1990, 0]
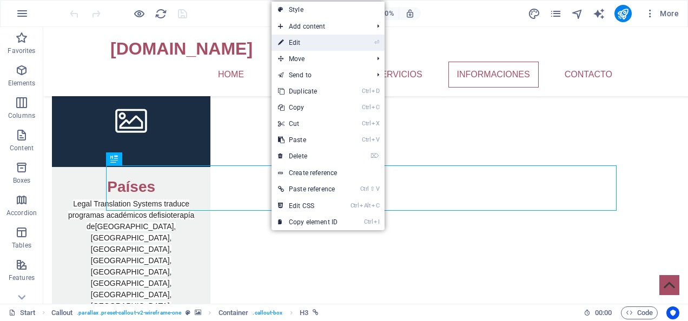
drag, startPoint x: 316, startPoint y: 39, endPoint x: 77, endPoint y: 110, distance: 248.7
click at [316, 39] on link "⏎ Edit" at bounding box center [307, 43] width 72 height 16
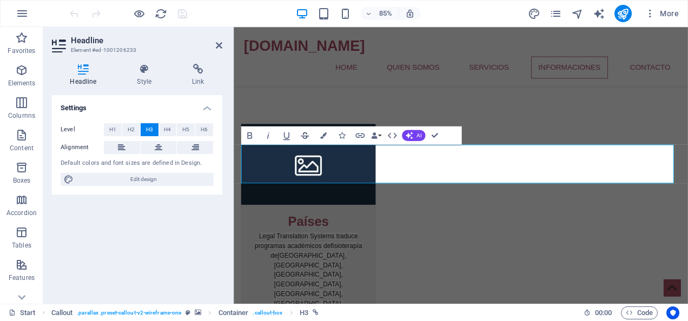
scroll to position [1989, 0]
drag, startPoint x: 355, startPoint y: 197, endPoint x: 418, endPoint y: 194, distance: 63.3
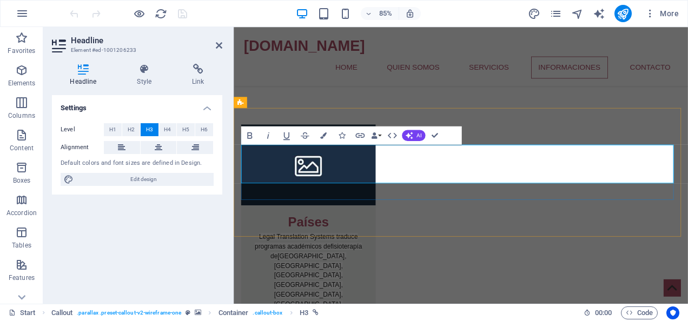
drag, startPoint x: 637, startPoint y: 202, endPoint x: 351, endPoint y: 197, distance: 286.6
click at [363, 134] on icon "button" at bounding box center [360, 135] width 11 height 11
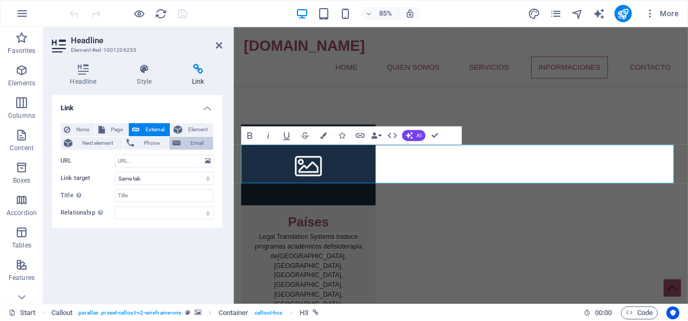
click at [190, 145] on span "Email" at bounding box center [197, 143] width 26 height 13
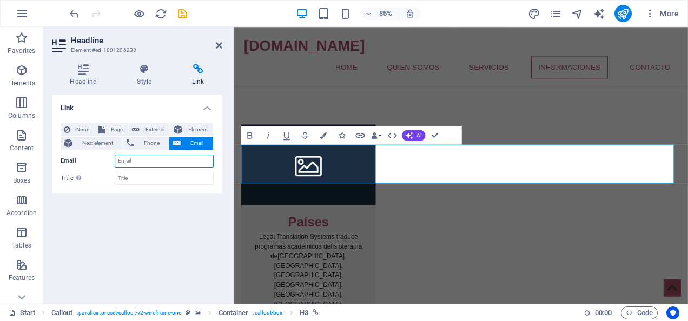
click at [143, 157] on input "Email" at bounding box center [164, 161] width 99 height 13
type input "[EMAIL_ADDRESS][DOMAIN_NAME]"
click at [632, 43] on div "traduccionesdesyllabus.com Home Quien somos Servicios Informaciones Contacto Me…" at bounding box center [501, 61] width 534 height 69
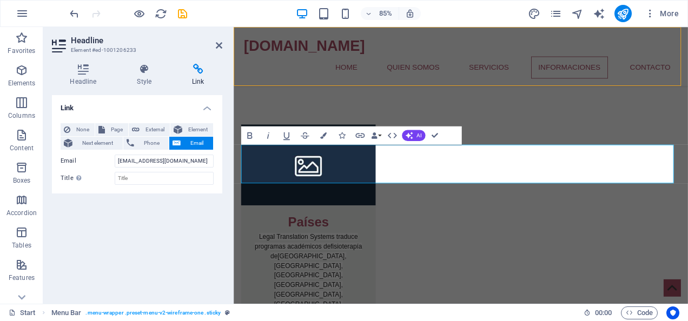
scroll to position [1990, 0]
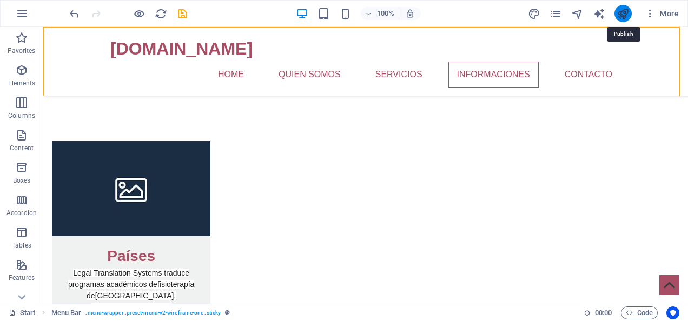
click at [622, 12] on icon "publish" at bounding box center [622, 14] width 12 height 12
